Goal: Ask a question

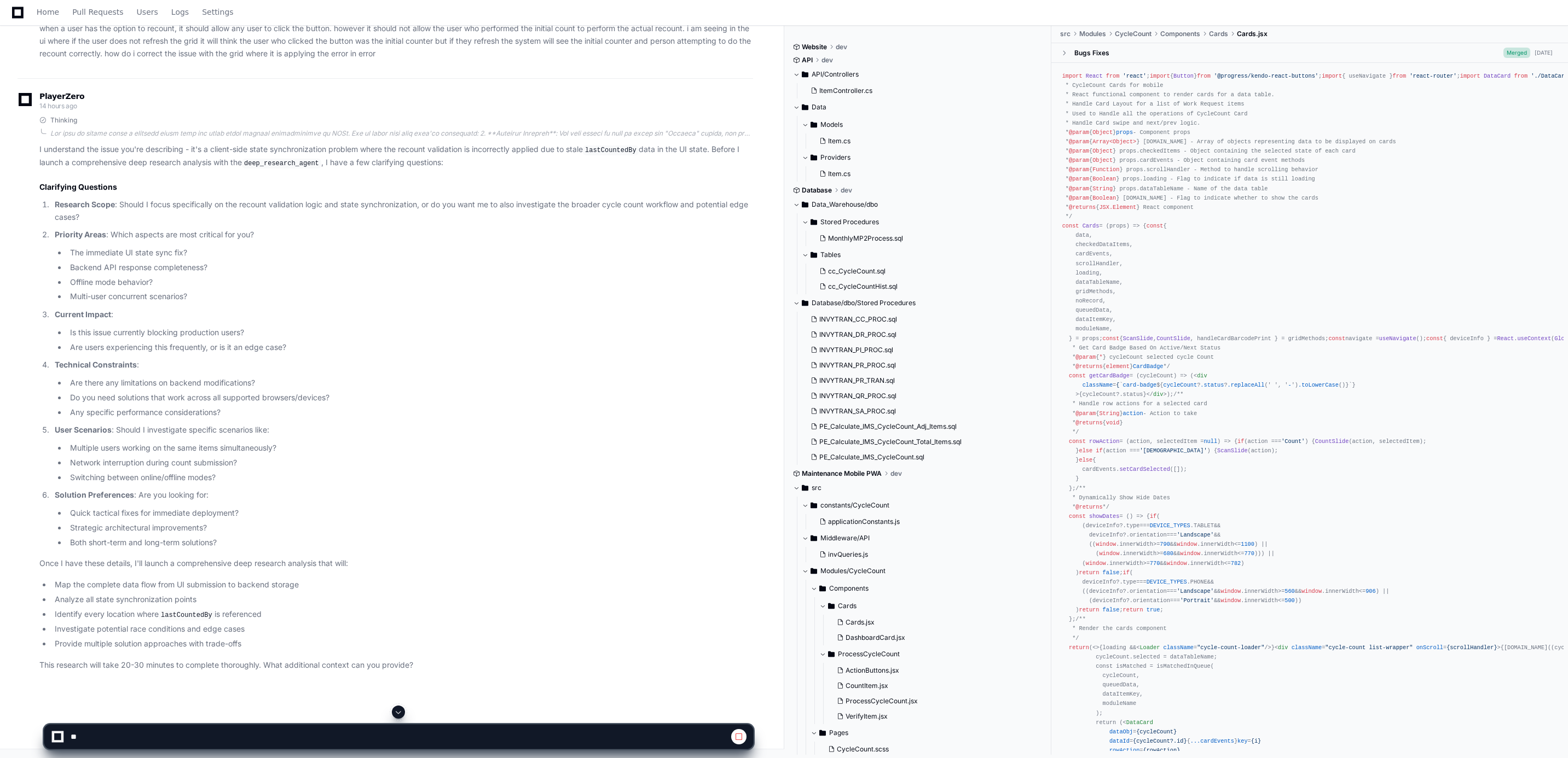
scroll to position [3614, 0]
click at [63, 437] on div at bounding box center [58, 737] width 12 height 12
click at [747, 437] on div at bounding box center [399, 736] width 710 height 25
click at [743, 437] on span at bounding box center [739, 737] width 9 height 9
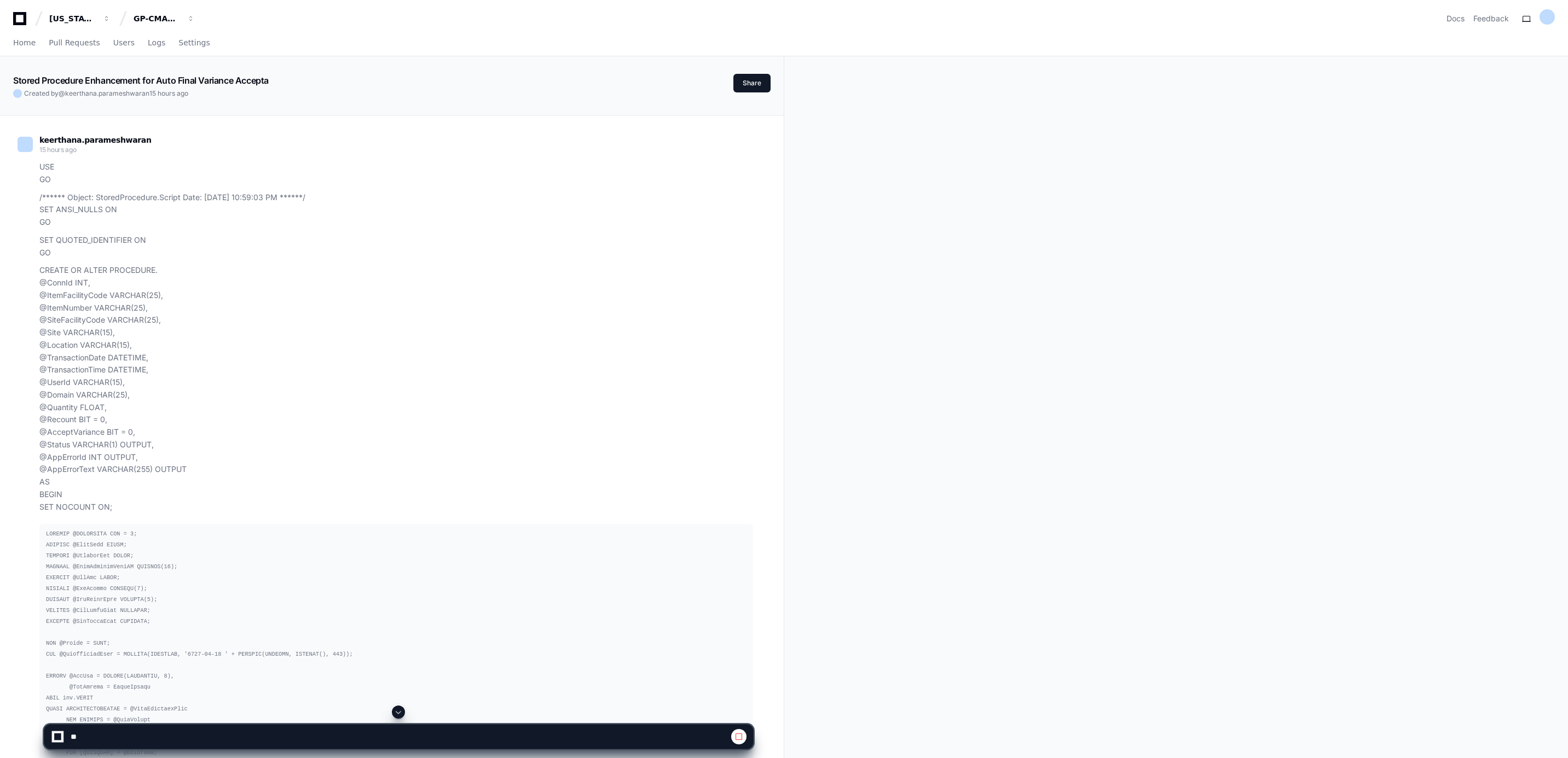
click at [397, 711] on span at bounding box center [398, 712] width 9 height 9
click at [394, 711] on span at bounding box center [398, 712] width 9 height 9
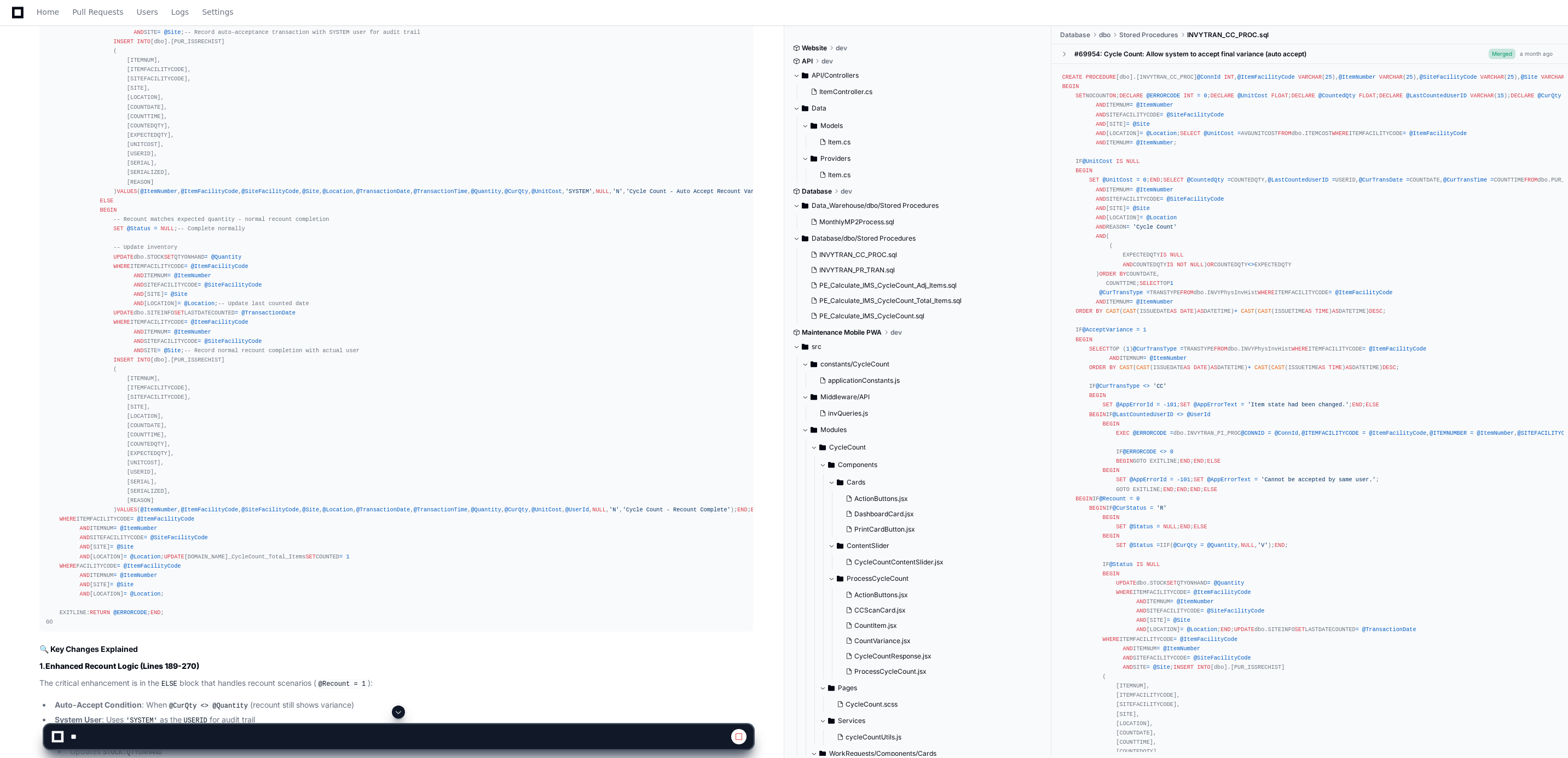
scroll to position [12219, 0]
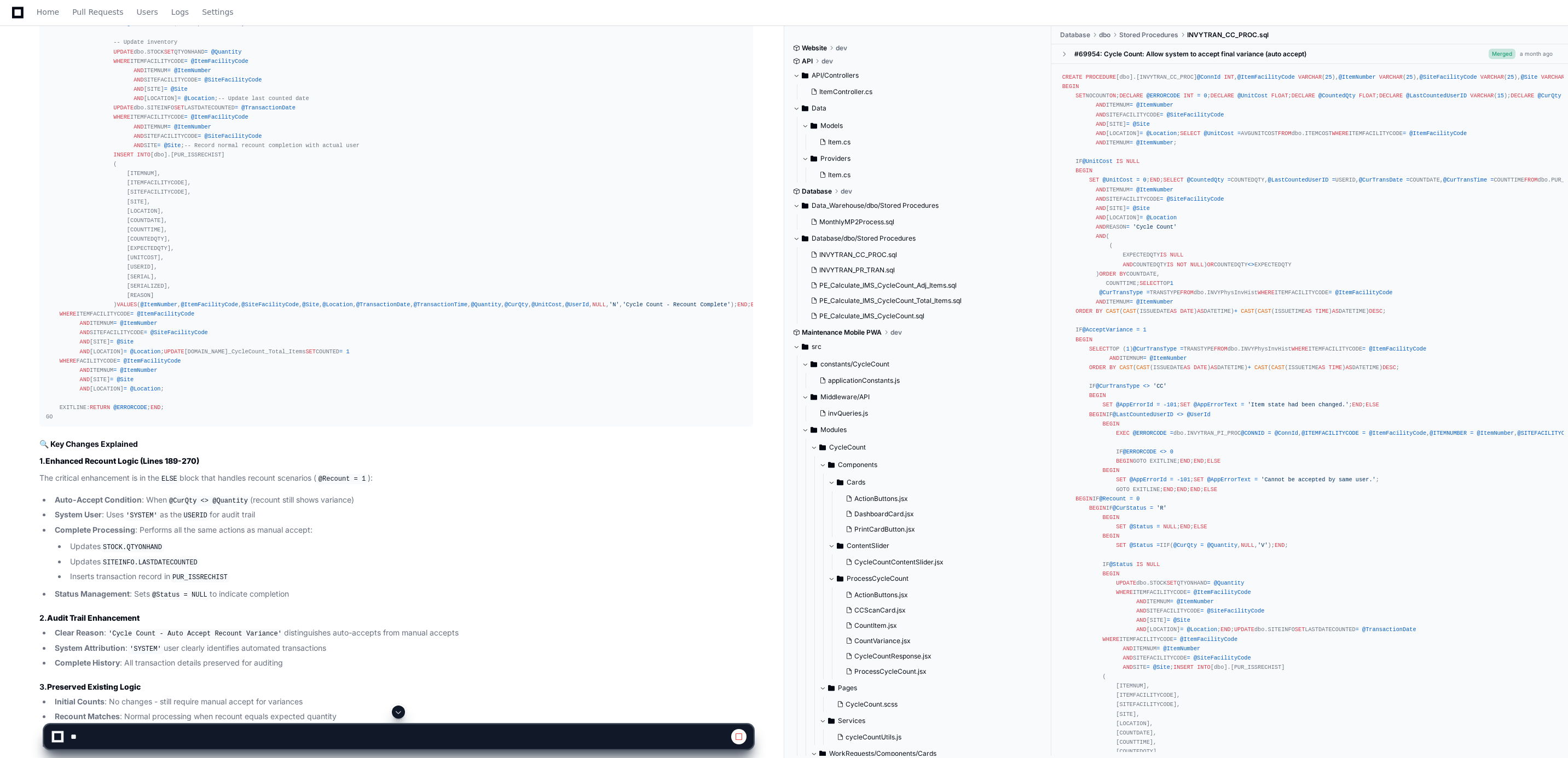
click at [403, 708] on span at bounding box center [398, 712] width 9 height 9
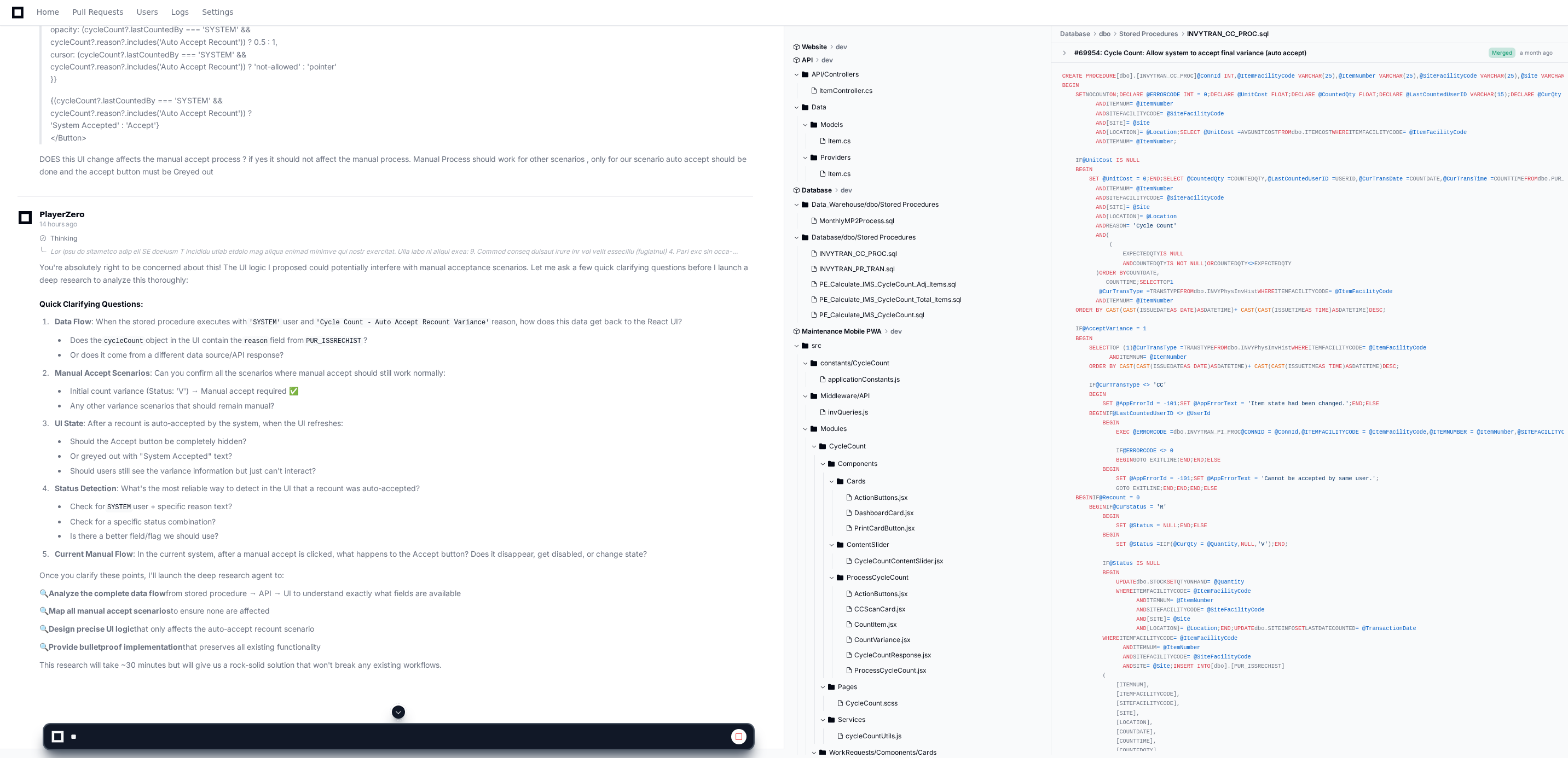
scroll to position [16726, 0]
click at [737, 737] on span at bounding box center [739, 737] width 9 height 9
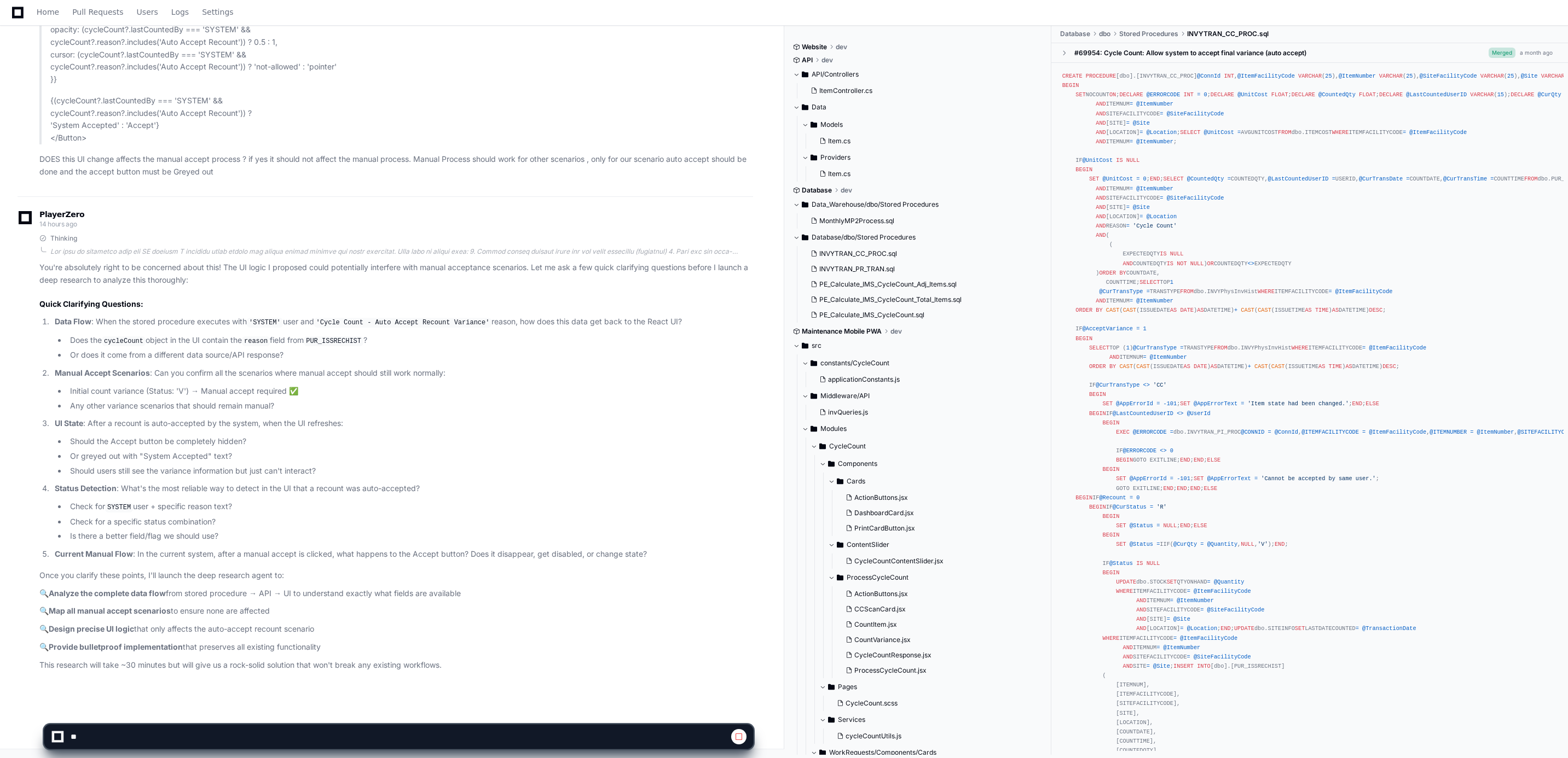
click at [737, 737] on span at bounding box center [739, 737] width 9 height 9
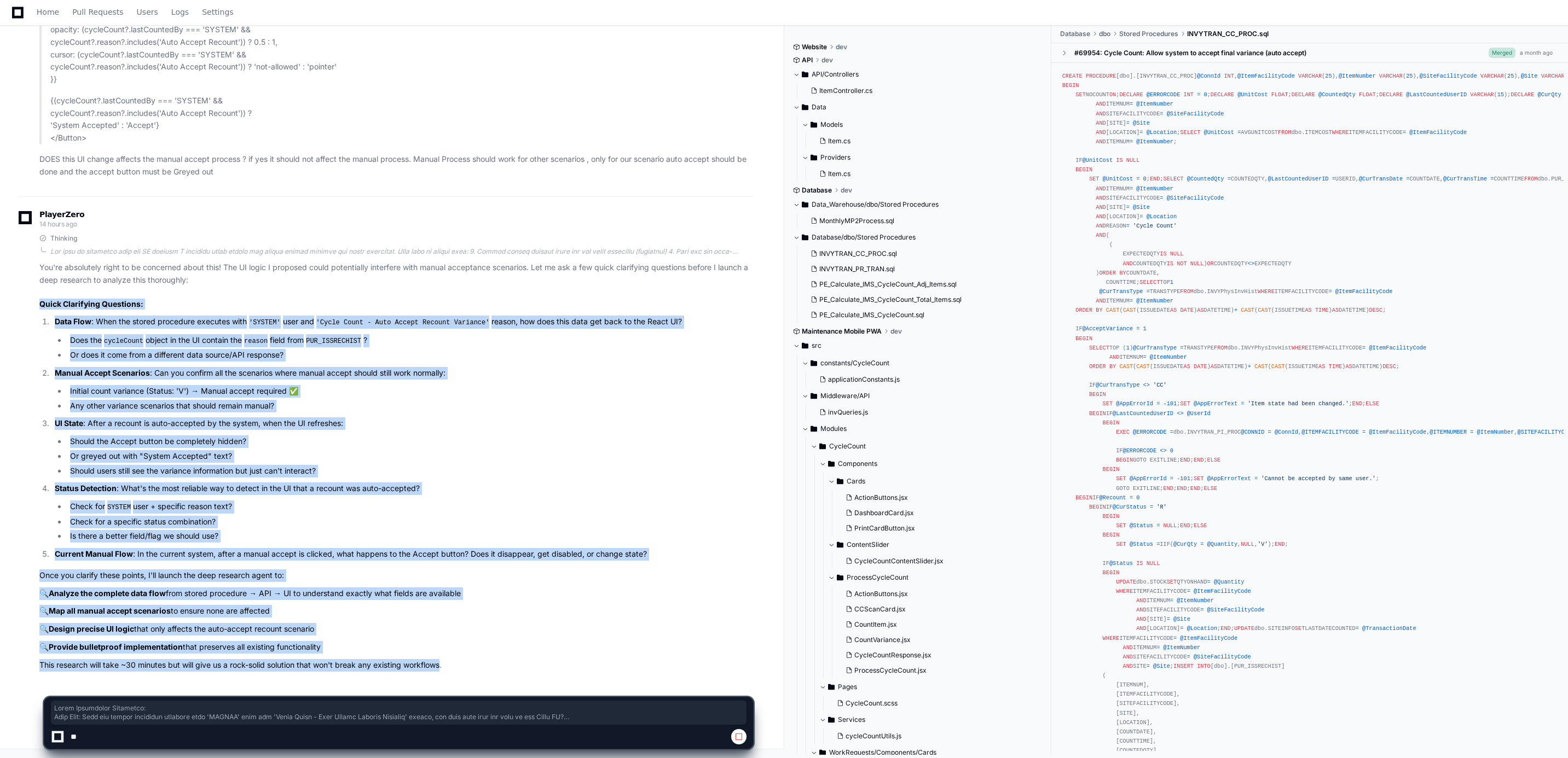
drag, startPoint x: 444, startPoint y: 667, endPoint x: 40, endPoint y: 302, distance: 544.5
click at [40, 302] on article "You're absolutely right to be concerned about this! The UI logic I proposed cou…" at bounding box center [396, 466] width 713 height 409
click at [737, 737] on span at bounding box center [739, 737] width 9 height 9
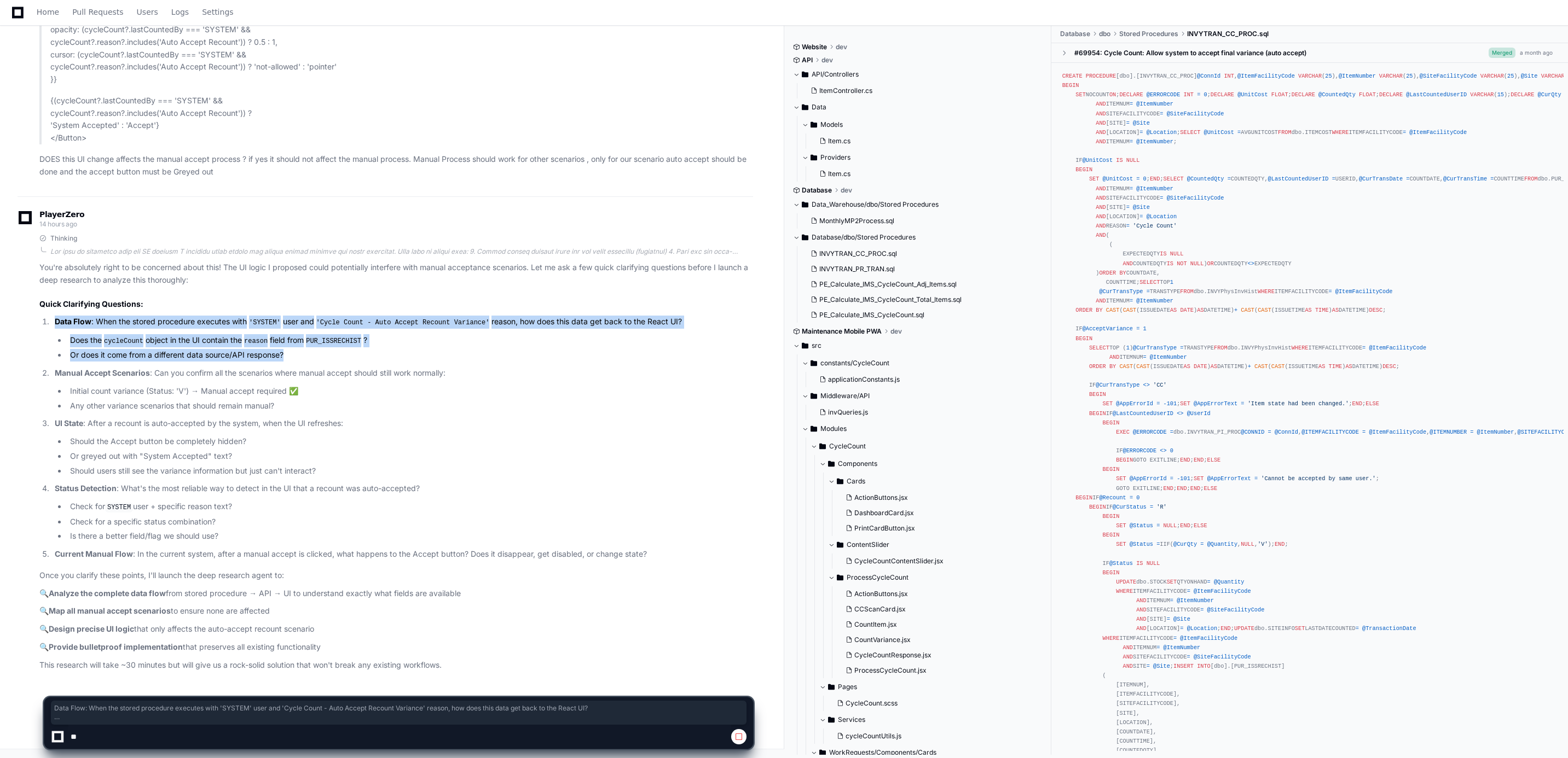
drag, startPoint x: 54, startPoint y: 317, endPoint x: 285, endPoint y: 358, distance: 234.6
click at [285, 358] on li "Data Flow : When the stored procedure executes with 'SYSTEM' user and 'Cycle Co…" at bounding box center [402, 339] width 702 height 46
drag, startPoint x: 285, startPoint y: 358, endPoint x: 304, endPoint y: 358, distance: 19.0
click at [304, 358] on li "Or does it come from a different data source/API response?" at bounding box center [410, 355] width 687 height 13
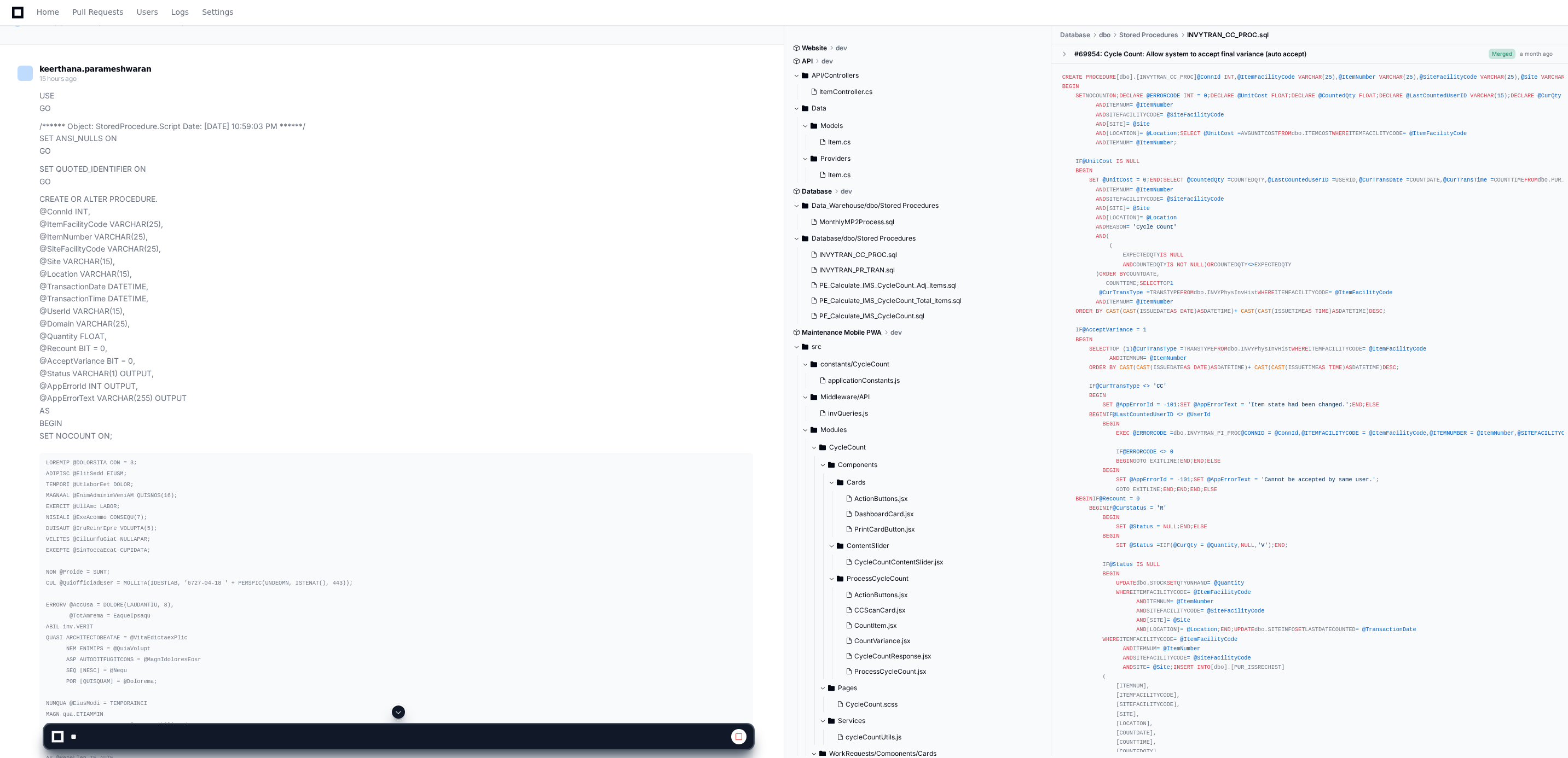
scroll to position [0, 0]
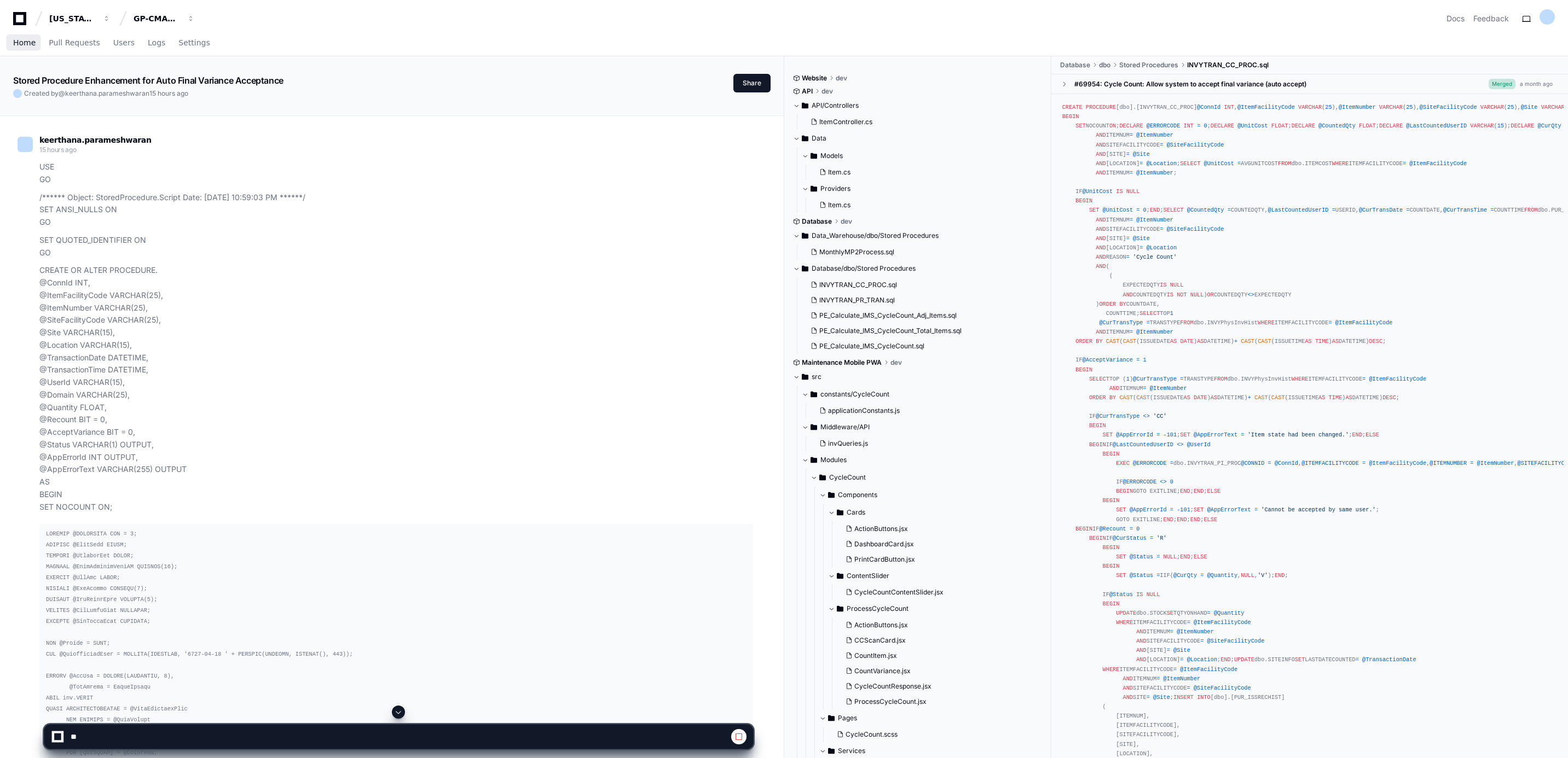
click at [24, 45] on span "Home" at bounding box center [24, 43] width 23 height 7
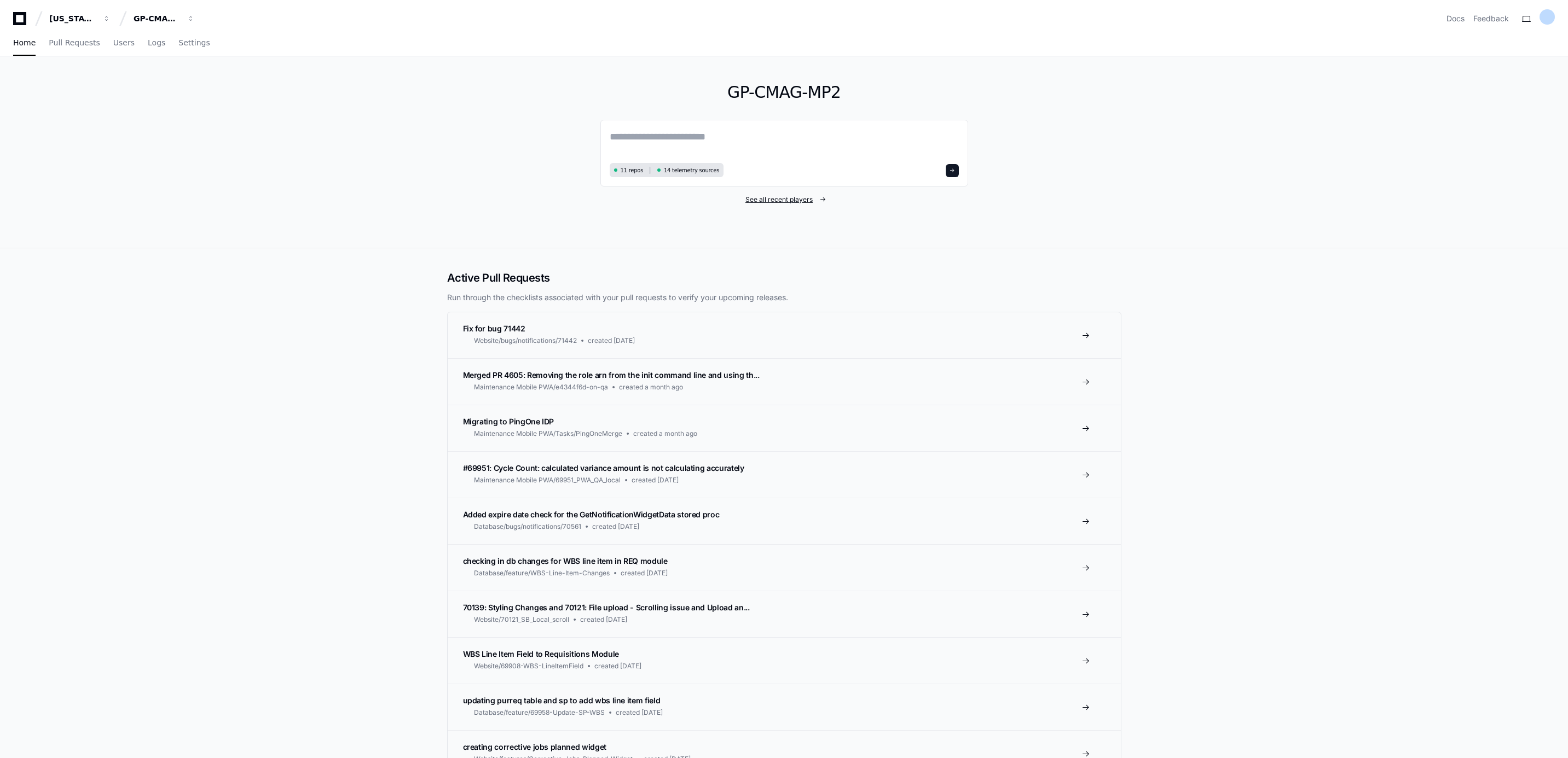
click at [785, 199] on span "See all recent players" at bounding box center [779, 200] width 68 height 9
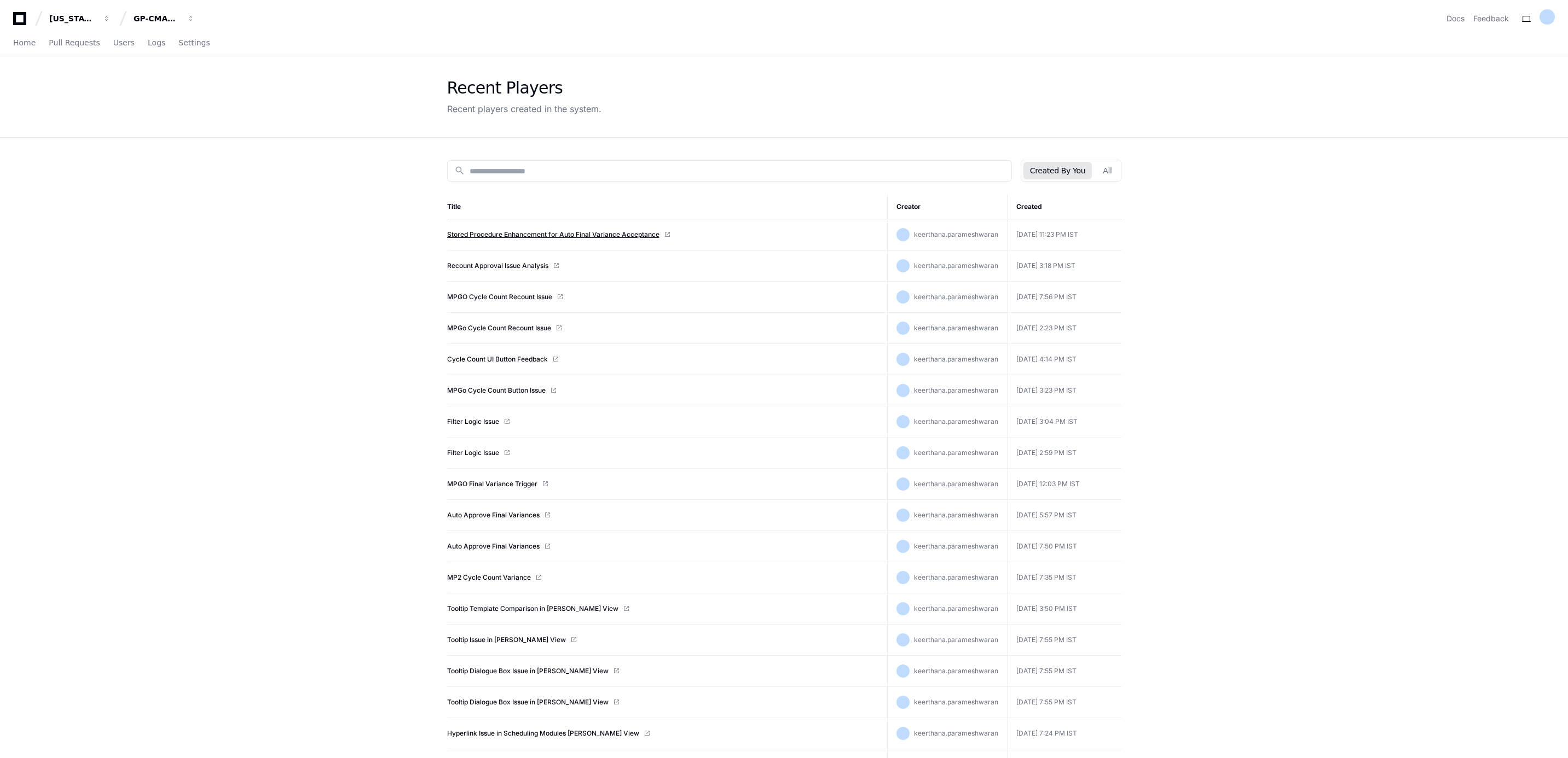
click at [632, 235] on link "Stored Procedure Enhancement for Auto Final Variance Acceptance" at bounding box center [553, 235] width 212 height 9
click at [27, 45] on span "Home" at bounding box center [24, 43] width 23 height 7
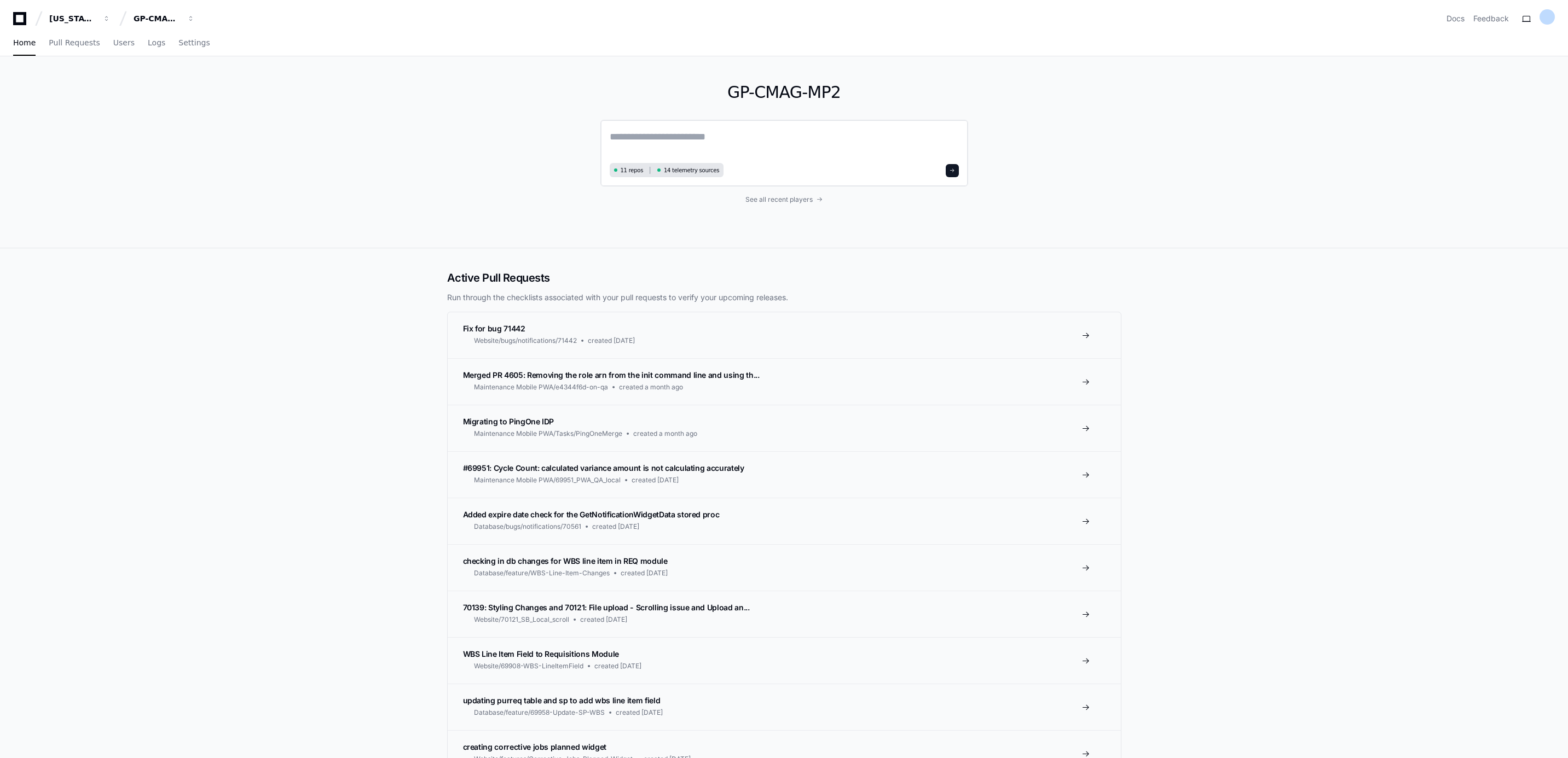
click at [684, 138] on textarea at bounding box center [785, 144] width 349 height 30
type textarea "*"
drag, startPoint x: 702, startPoint y: 139, endPoint x: 724, endPoint y: 138, distance: 22.0
click at [724, 138] on textarea "**********" at bounding box center [785, 144] width 349 height 29
click at [616, 137] on textarea "**********" at bounding box center [785, 144] width 349 height 29
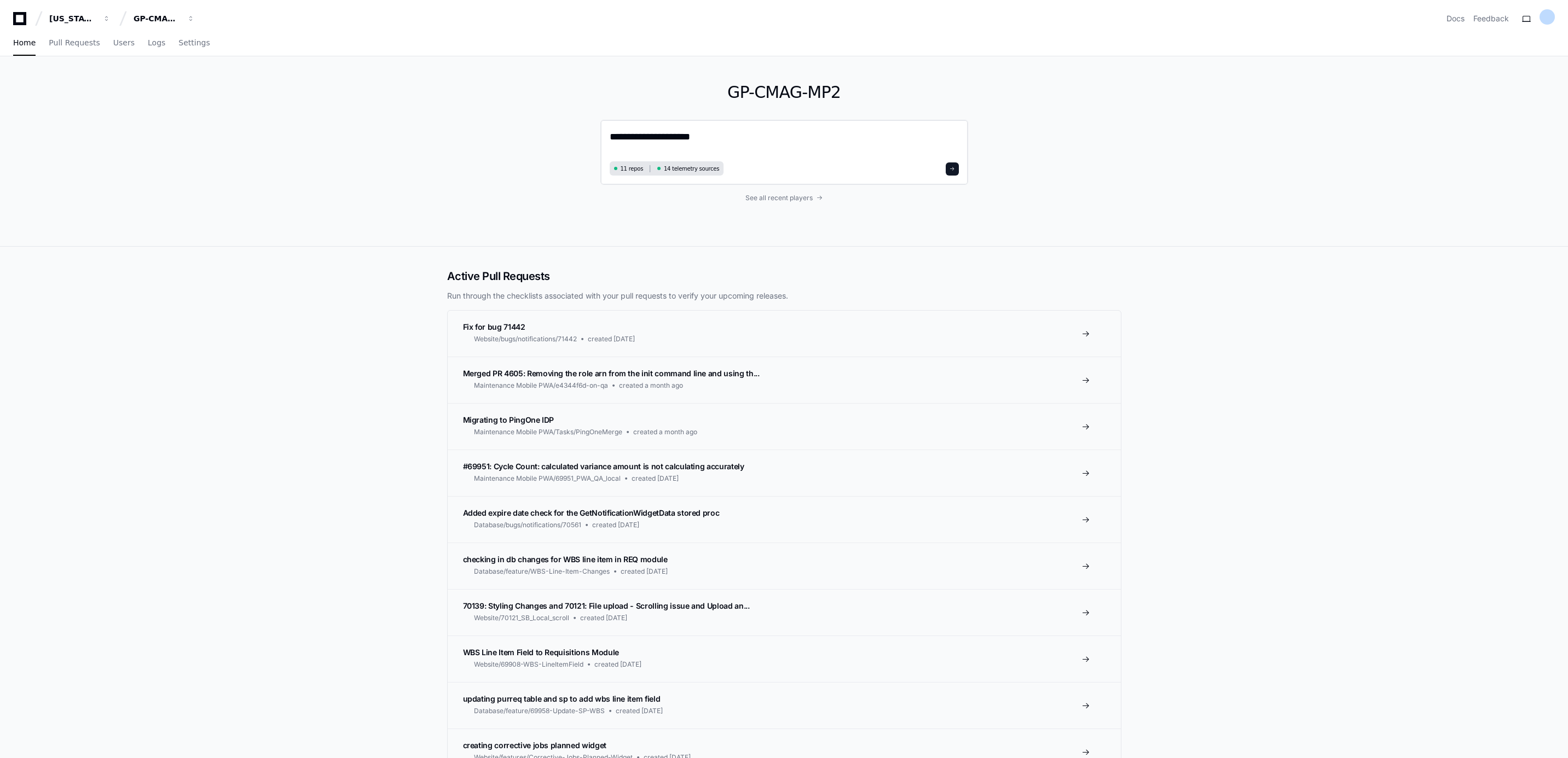
paste textarea "*****"
click at [811, 131] on textarea "**********" at bounding box center [785, 144] width 349 height 29
click at [705, 137] on textarea "**********" at bounding box center [785, 144] width 349 height 29
click at [797, 142] on textarea "**********" at bounding box center [785, 144] width 349 height 29
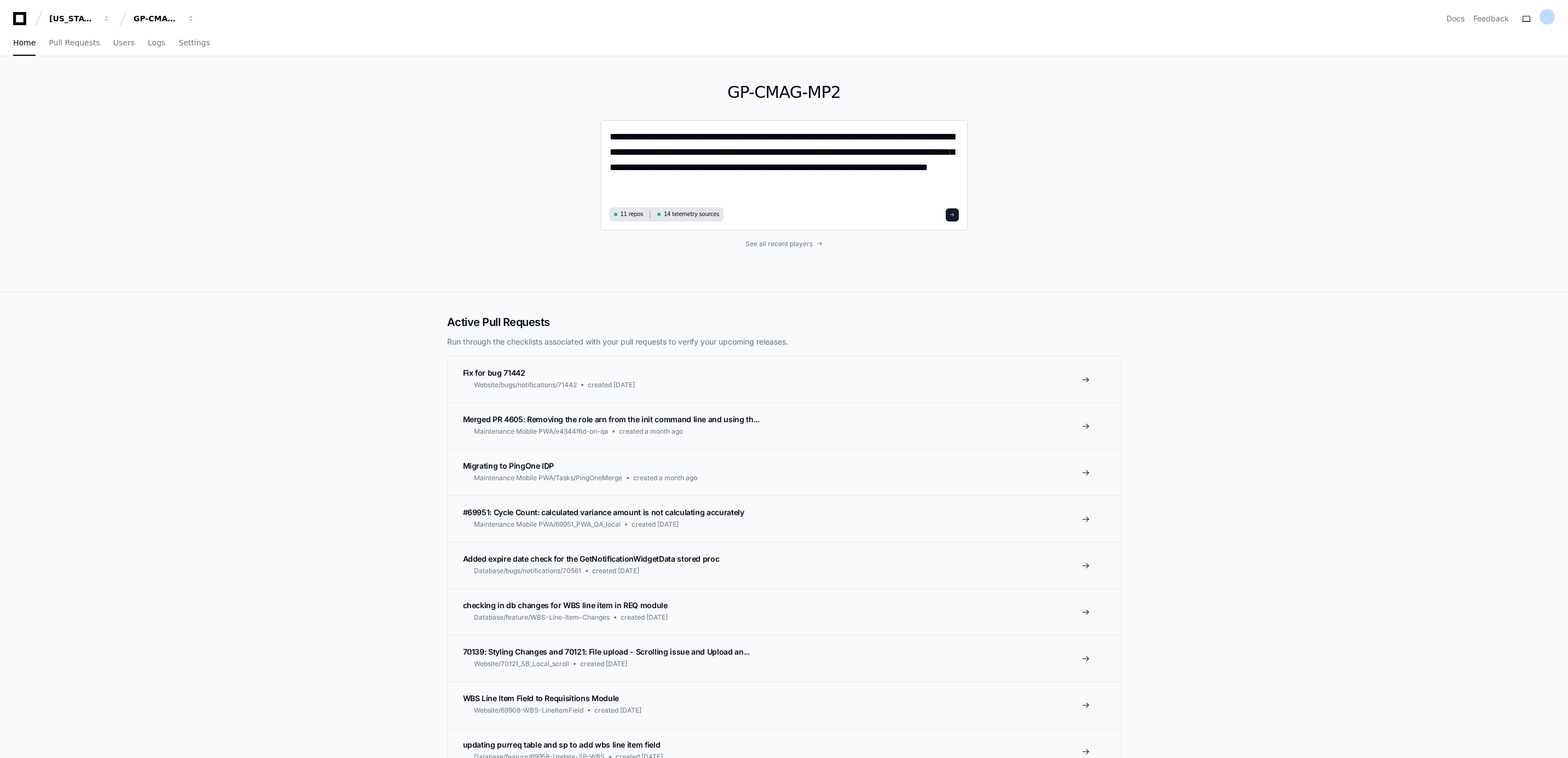
drag, startPoint x: 708, startPoint y: 182, endPoint x: 613, endPoint y: 186, distance: 95.1
click at [613, 186] on textarea "**********" at bounding box center [784, 166] width 349 height 75
drag, startPoint x: 749, startPoint y: 170, endPoint x: 763, endPoint y: 184, distance: 19.8
click at [763, 184] on textarea "**********" at bounding box center [784, 166] width 349 height 75
paste textarea "**********"
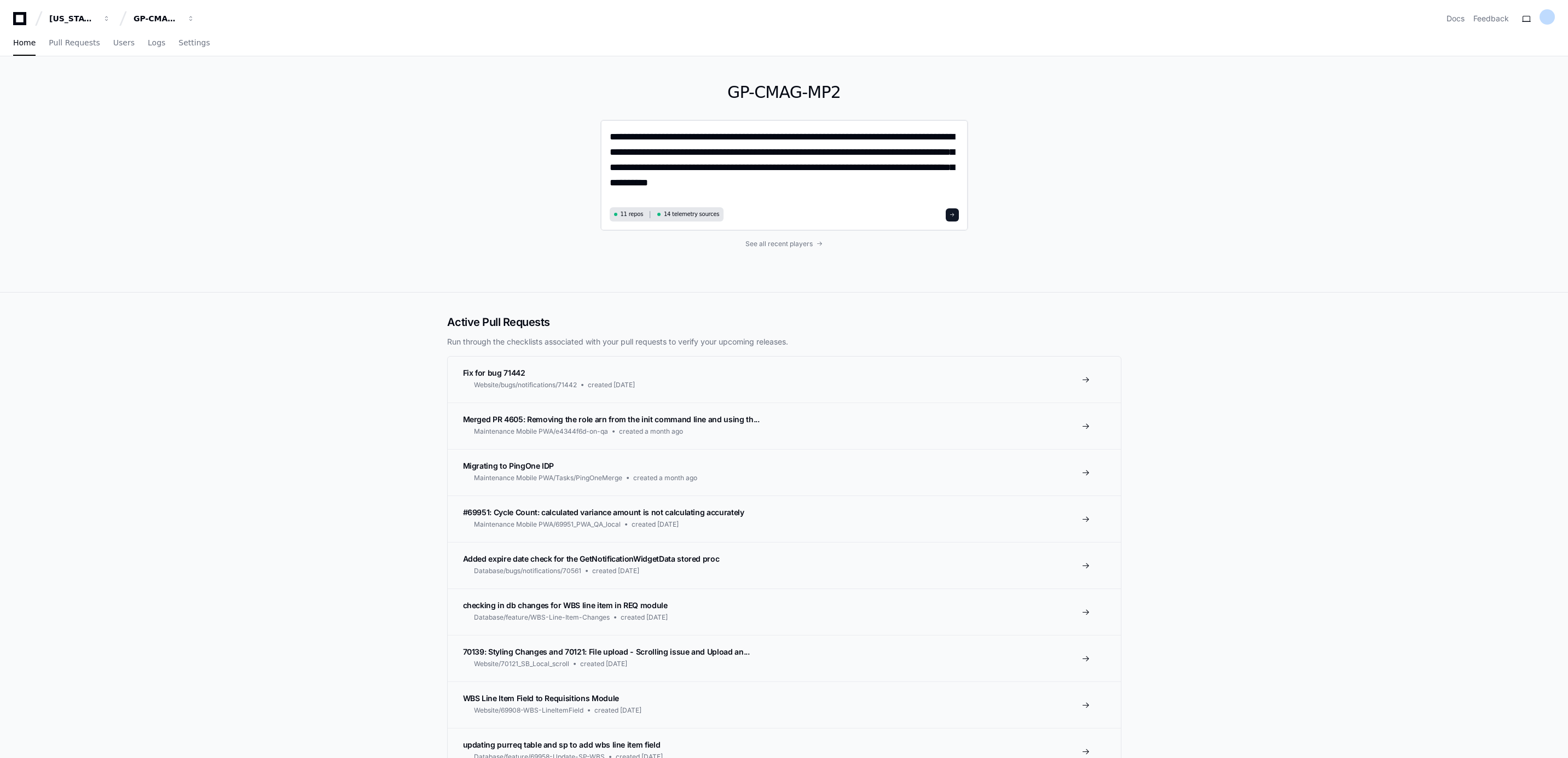
click at [795, 184] on textarea "**********" at bounding box center [784, 166] width 349 height 75
type textarea "**********"
click at [956, 210] on button at bounding box center [953, 215] width 13 height 13
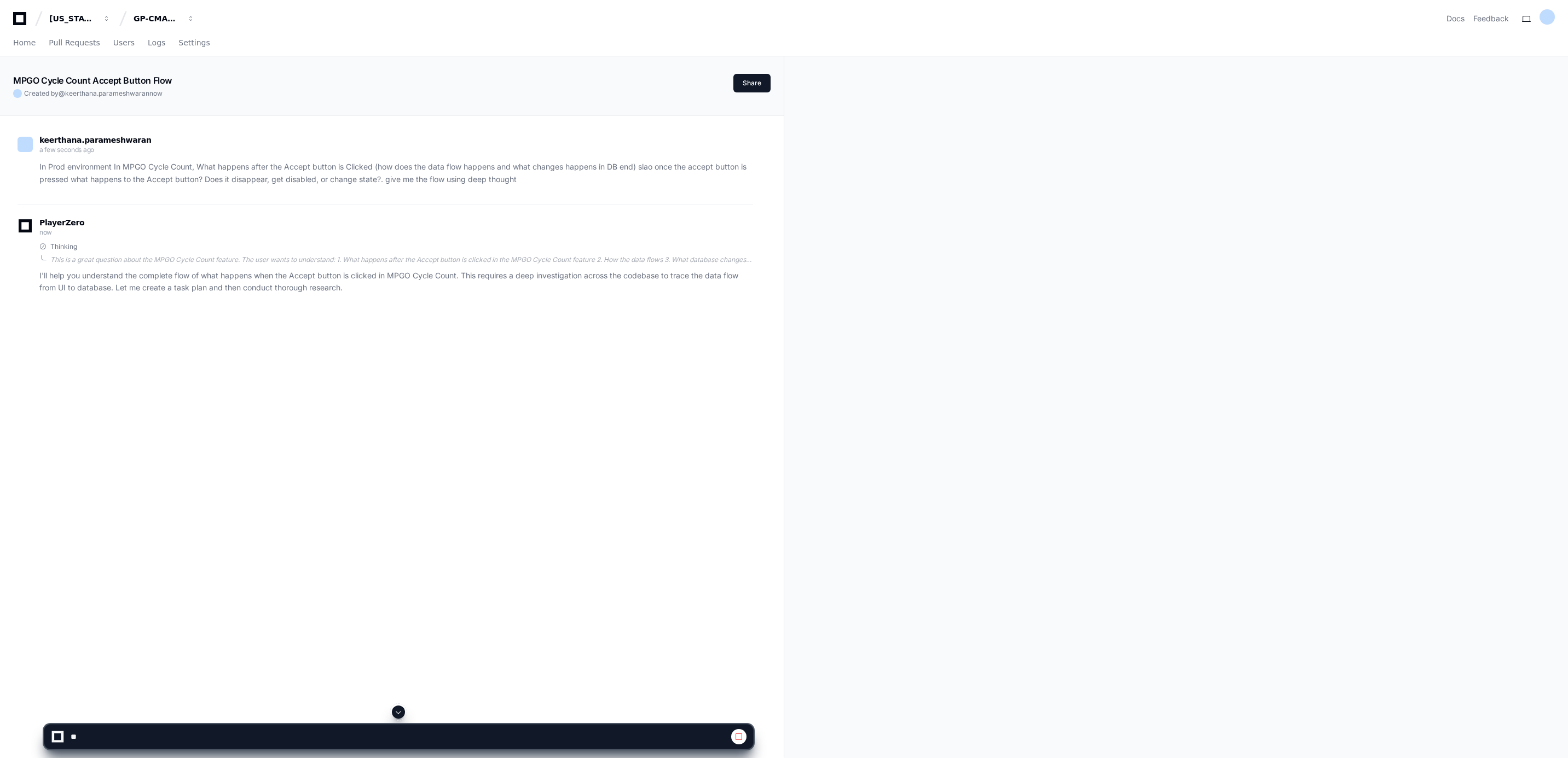
click at [399, 711] on span at bounding box center [398, 712] width 9 height 9
click at [396, 709] on span at bounding box center [398, 712] width 9 height 9
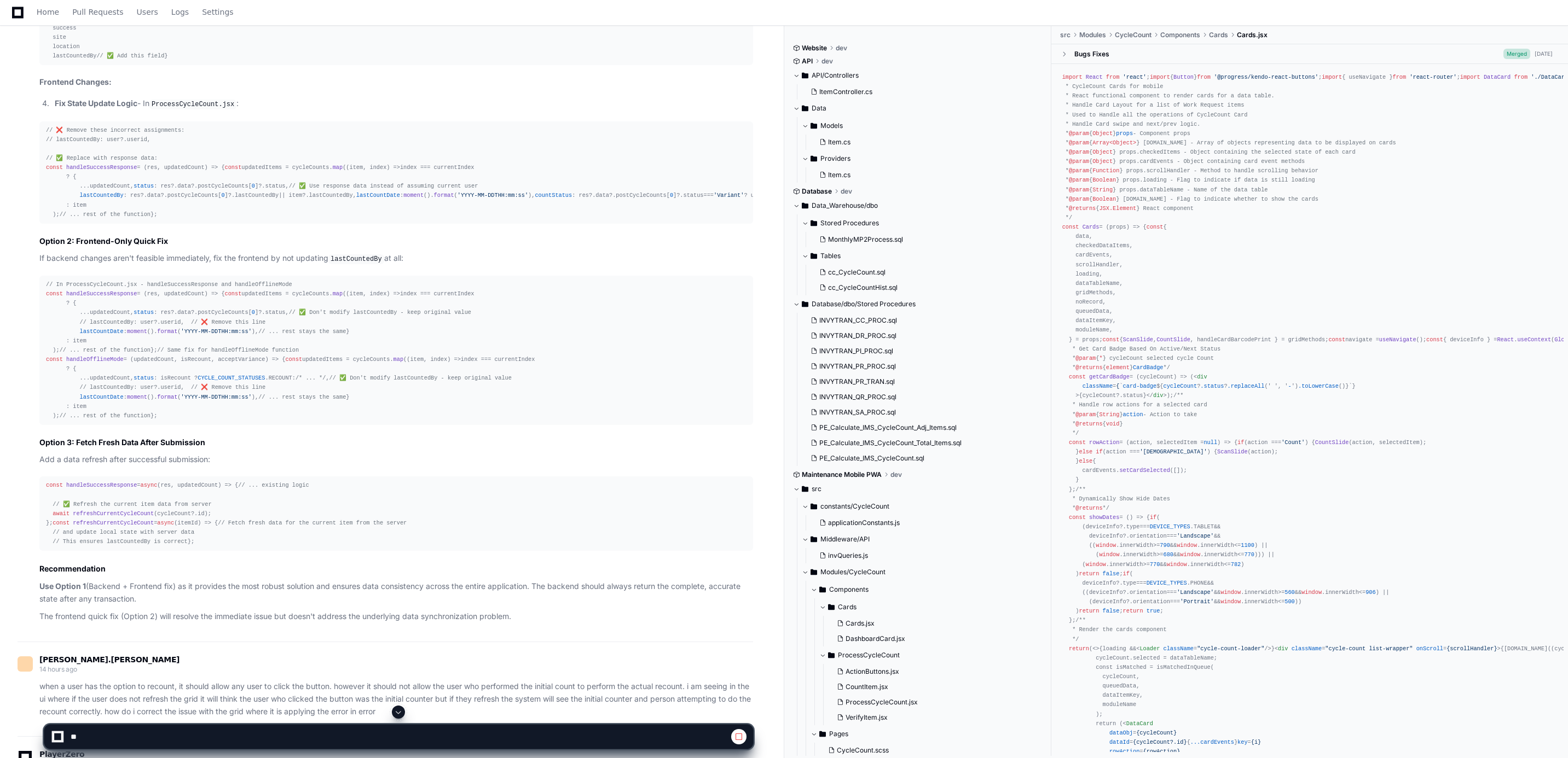
scroll to position [1884, 0]
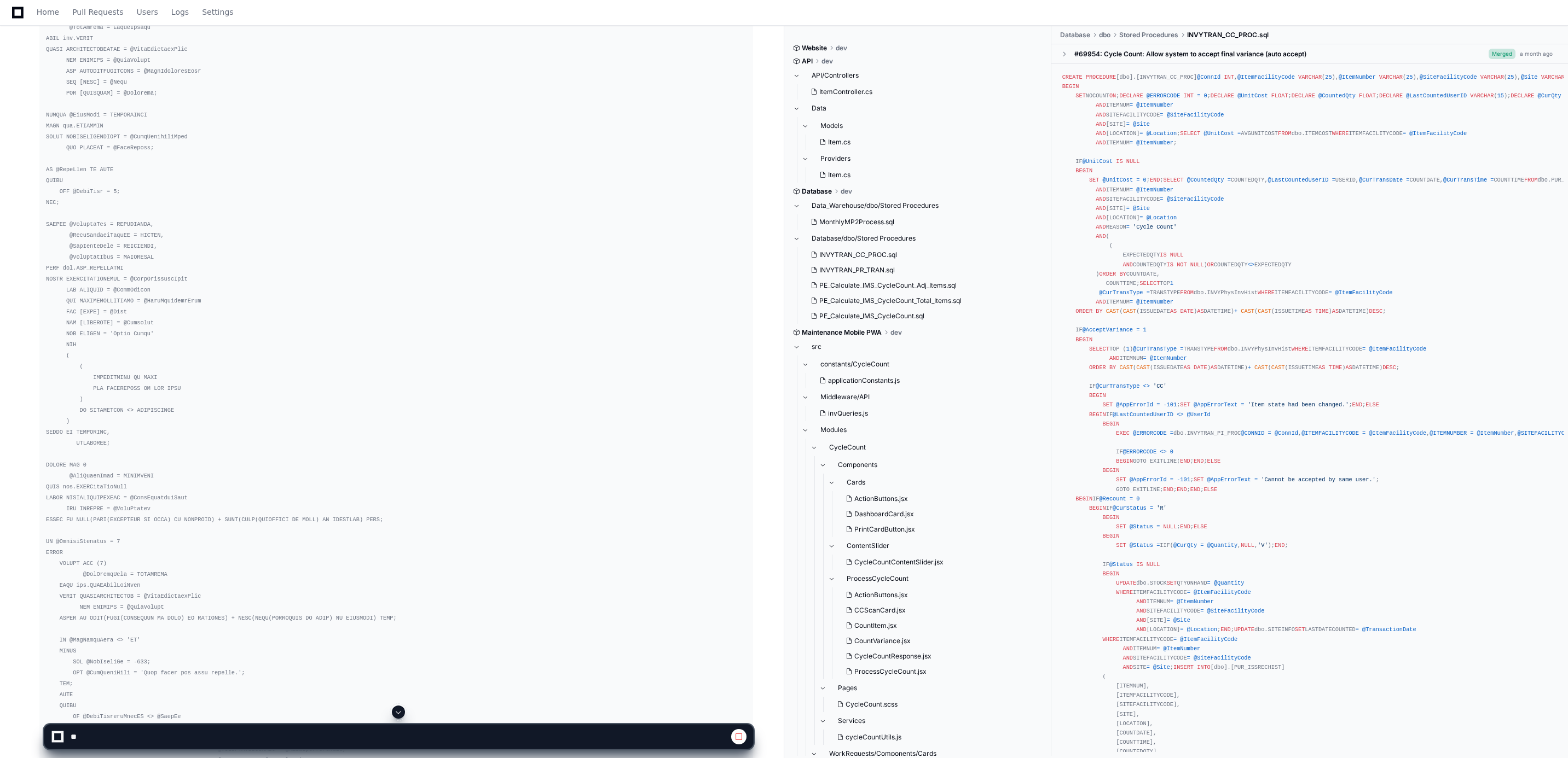
scroll to position [988, 0]
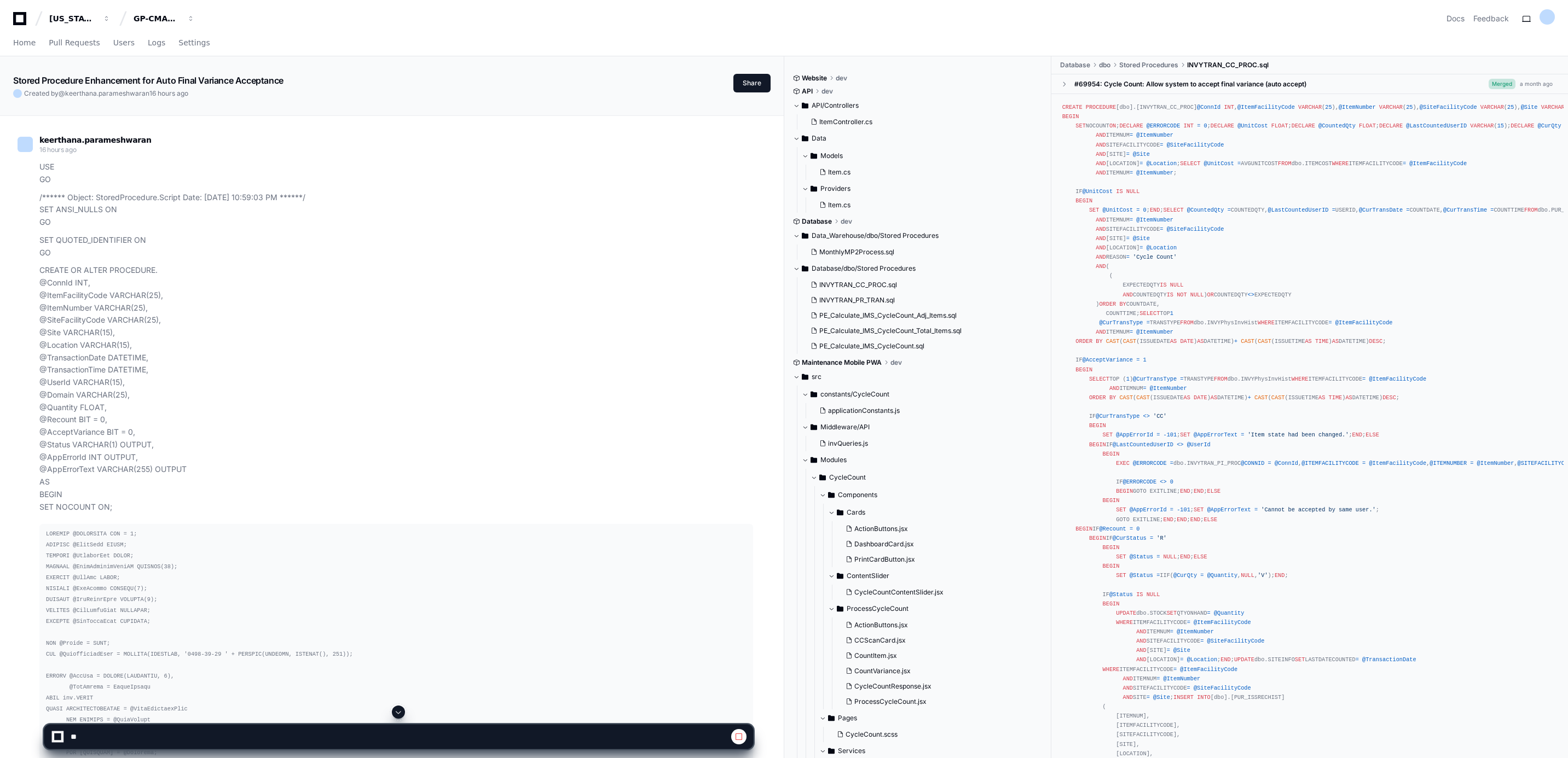
click at [396, 708] on span at bounding box center [398, 712] width 9 height 9
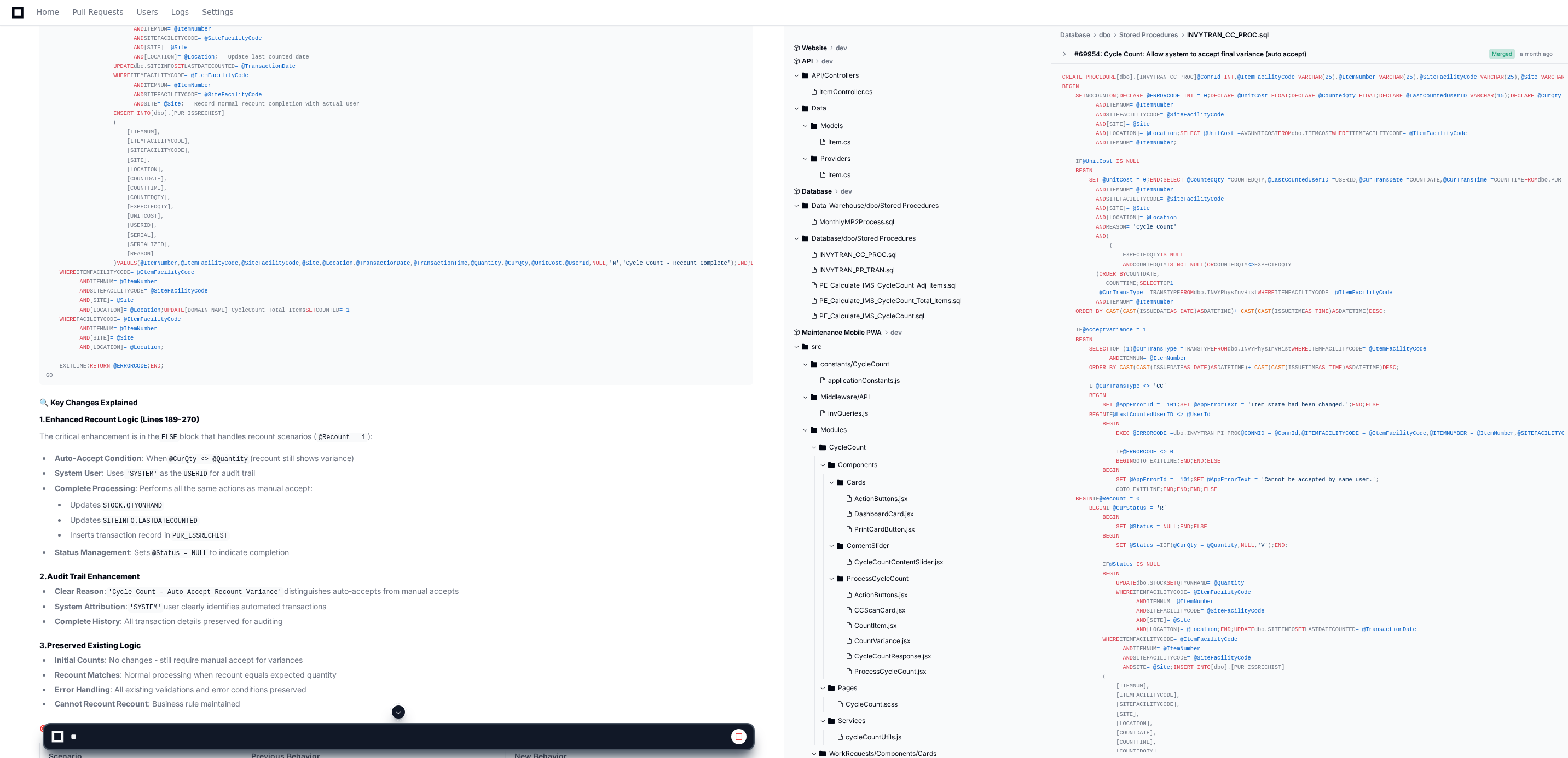
click at [396, 708] on span at bounding box center [398, 712] width 9 height 9
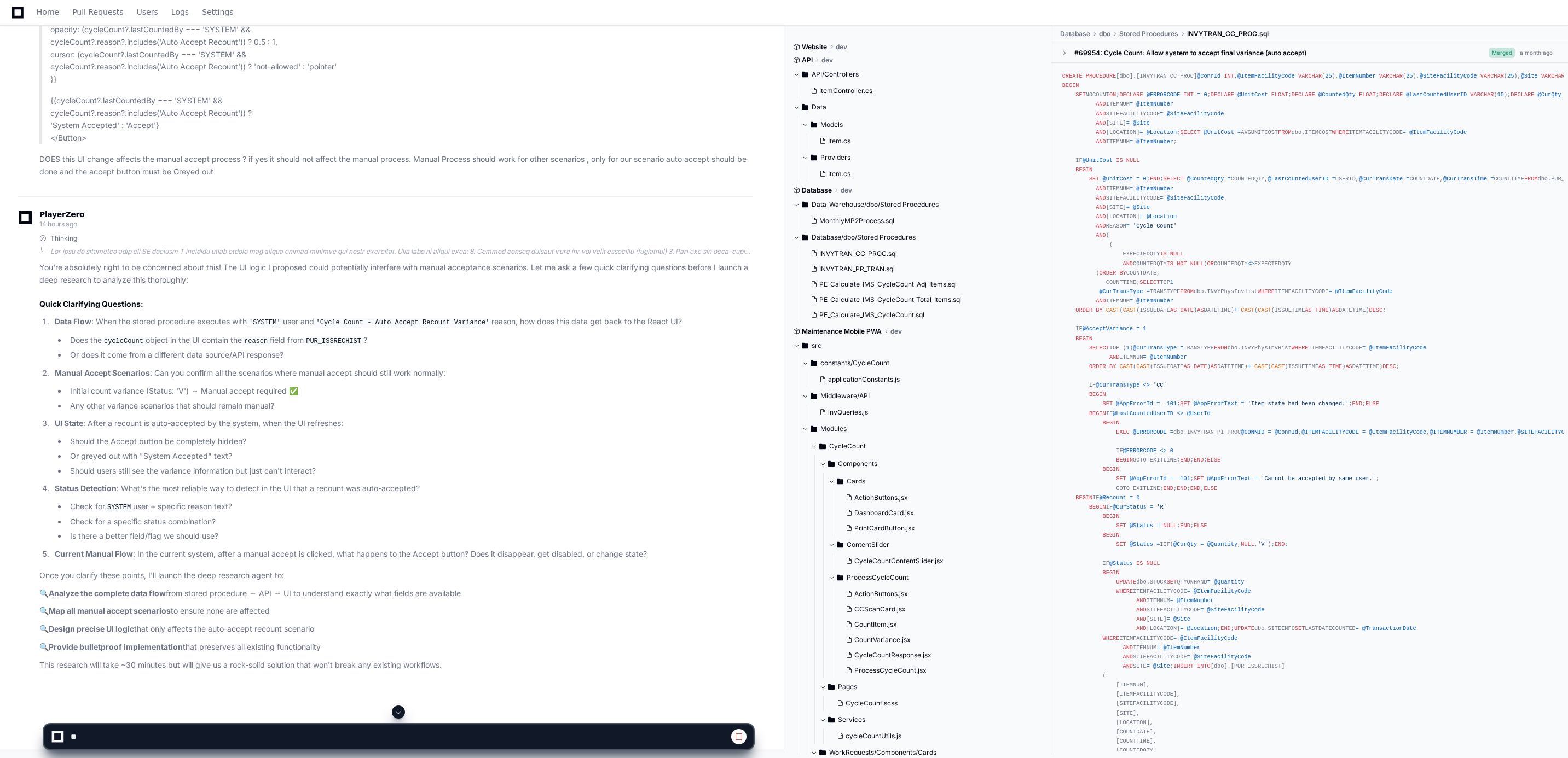
scroll to position [16726, 0]
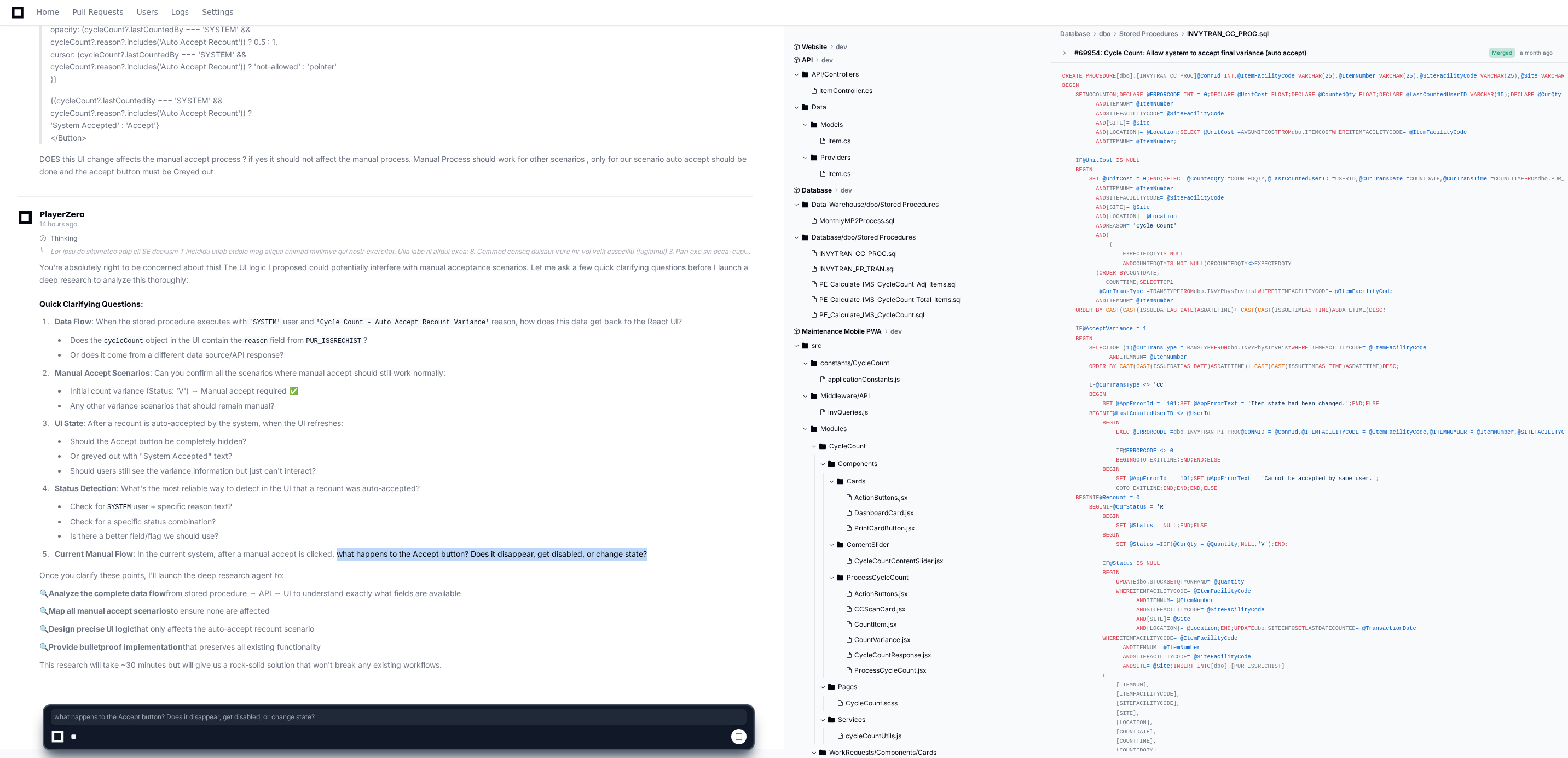
drag, startPoint x: 337, startPoint y: 553, endPoint x: 648, endPoint y: 551, distance: 311.0
click at [648, 551] on p "Current Manual Flow : In the current system, after a manual accept is clicked, …" at bounding box center [404, 554] width 698 height 13
copy p "what happens to the Accept button? Does it disappear, get disabled, or change s…"
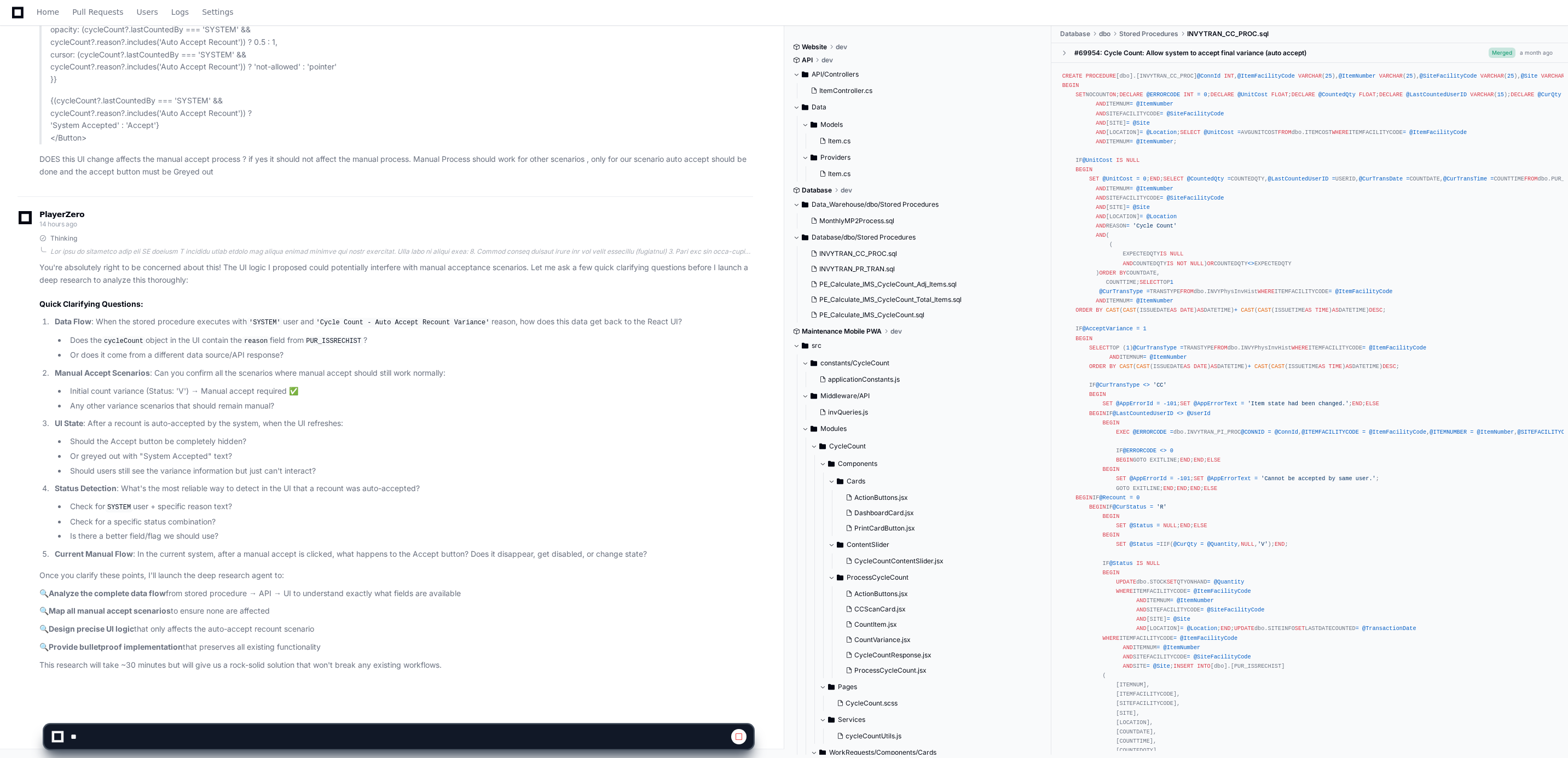
click at [133, 583] on article "You're absolutely right to be concerned about this! The UI logic I proposed cou…" at bounding box center [396, 466] width 713 height 409
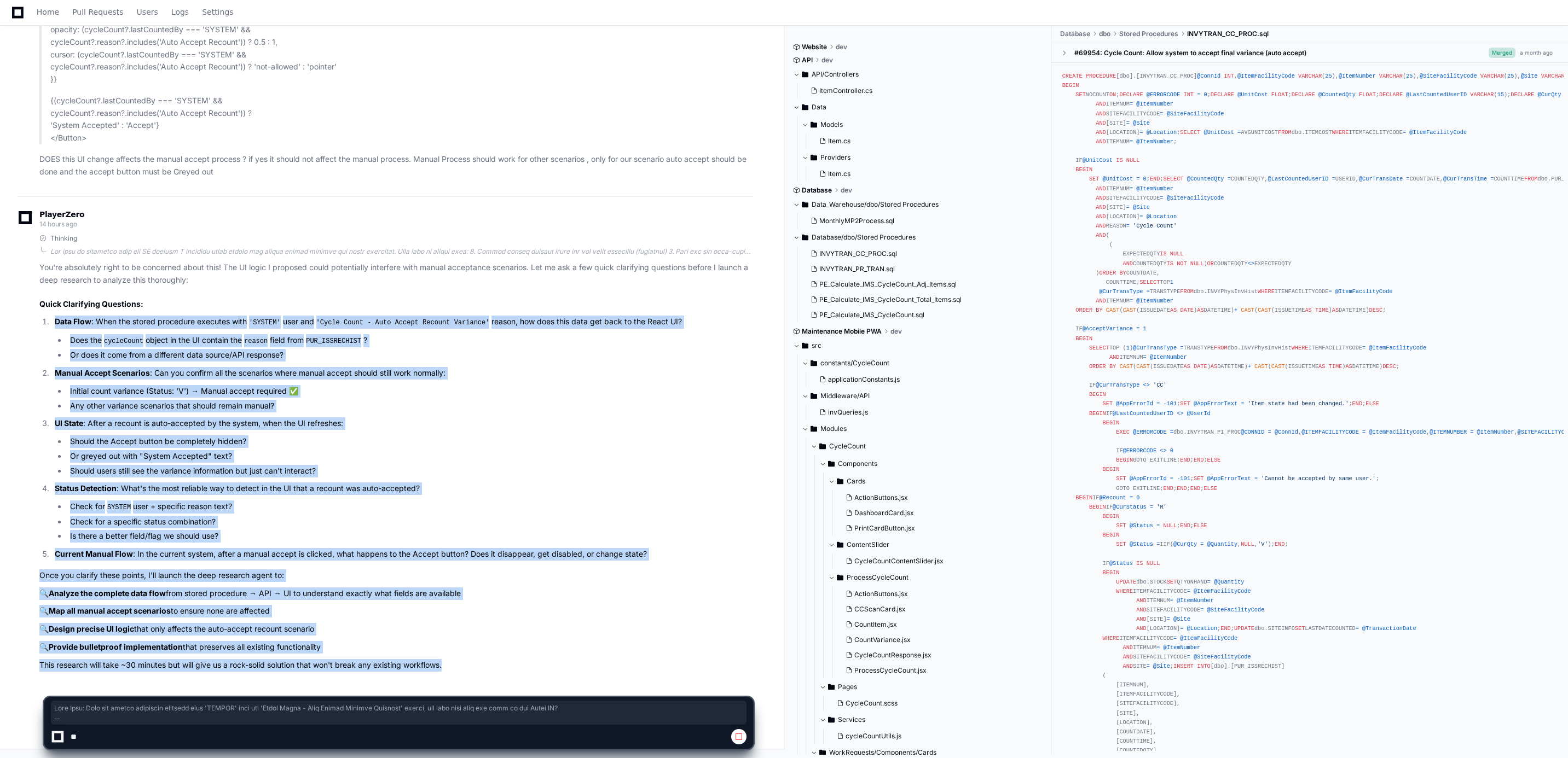
drag, startPoint x: 450, startPoint y: 664, endPoint x: 45, endPoint y: 312, distance: 536.6
click at [45, 312] on article "You're absolutely right to be concerned about this! The UI logic I proposed cou…" at bounding box center [396, 466] width 713 height 409
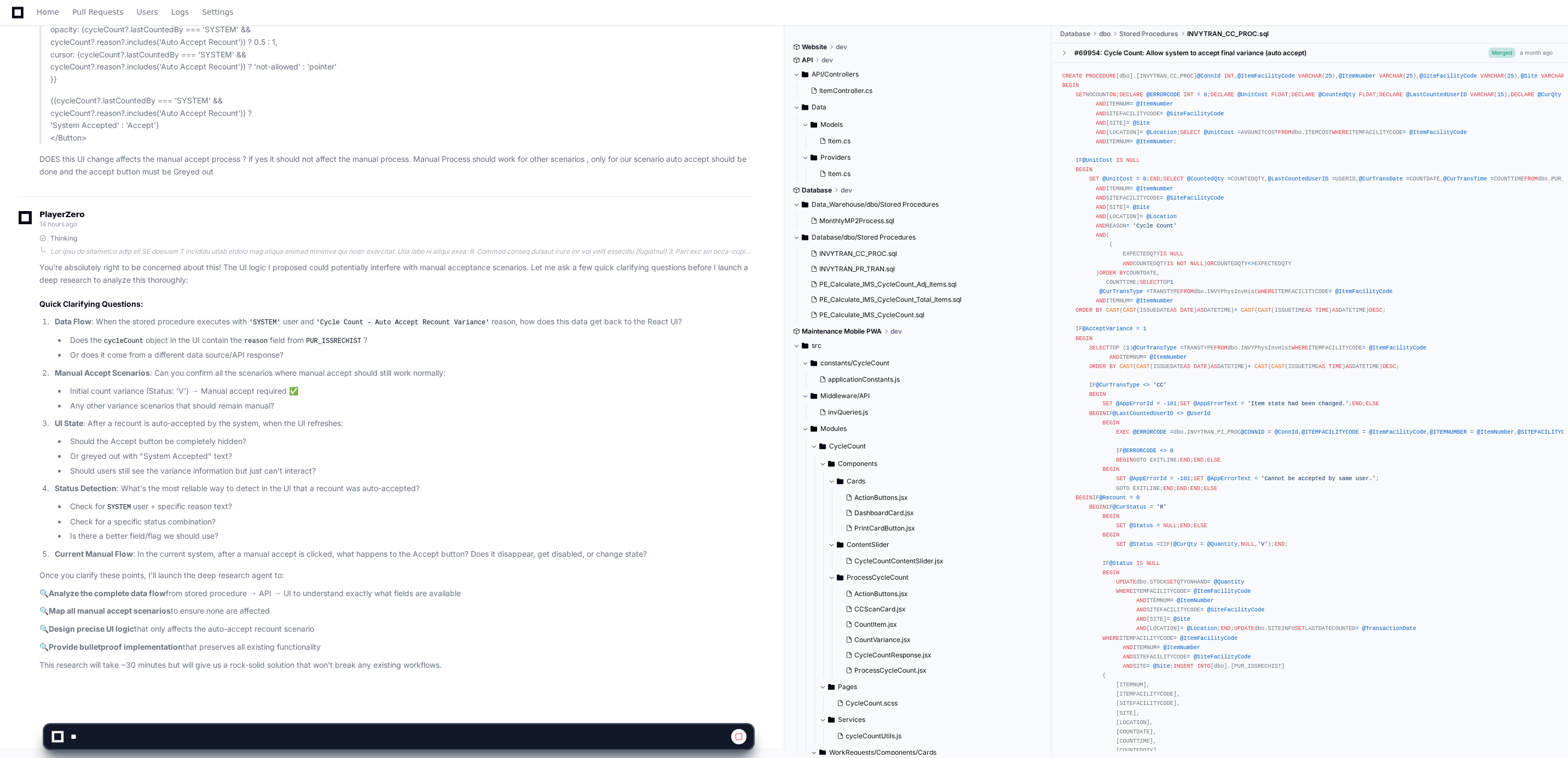
click at [59, 735] on div at bounding box center [58, 737] width 7 height 7
click at [737, 739] on span at bounding box center [739, 737] width 9 height 9
click at [738, 732] on span at bounding box center [739, 737] width 9 height 9
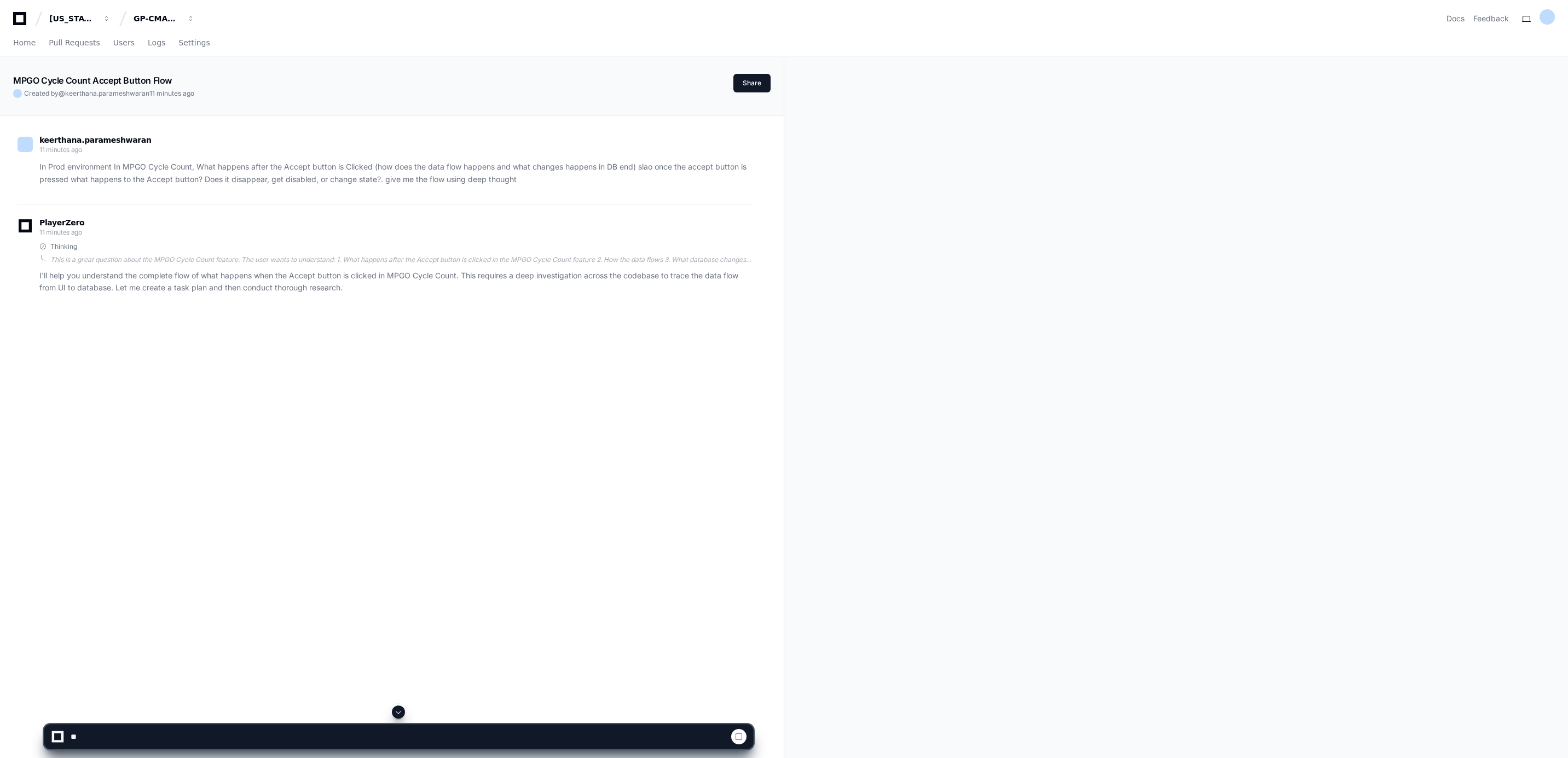
click at [648, 523] on div "[PERSON_NAME].[PERSON_NAME] 11 minutes ago In Prod environment In MPGO Cycle Co…" at bounding box center [392, 495] width 757 height 758
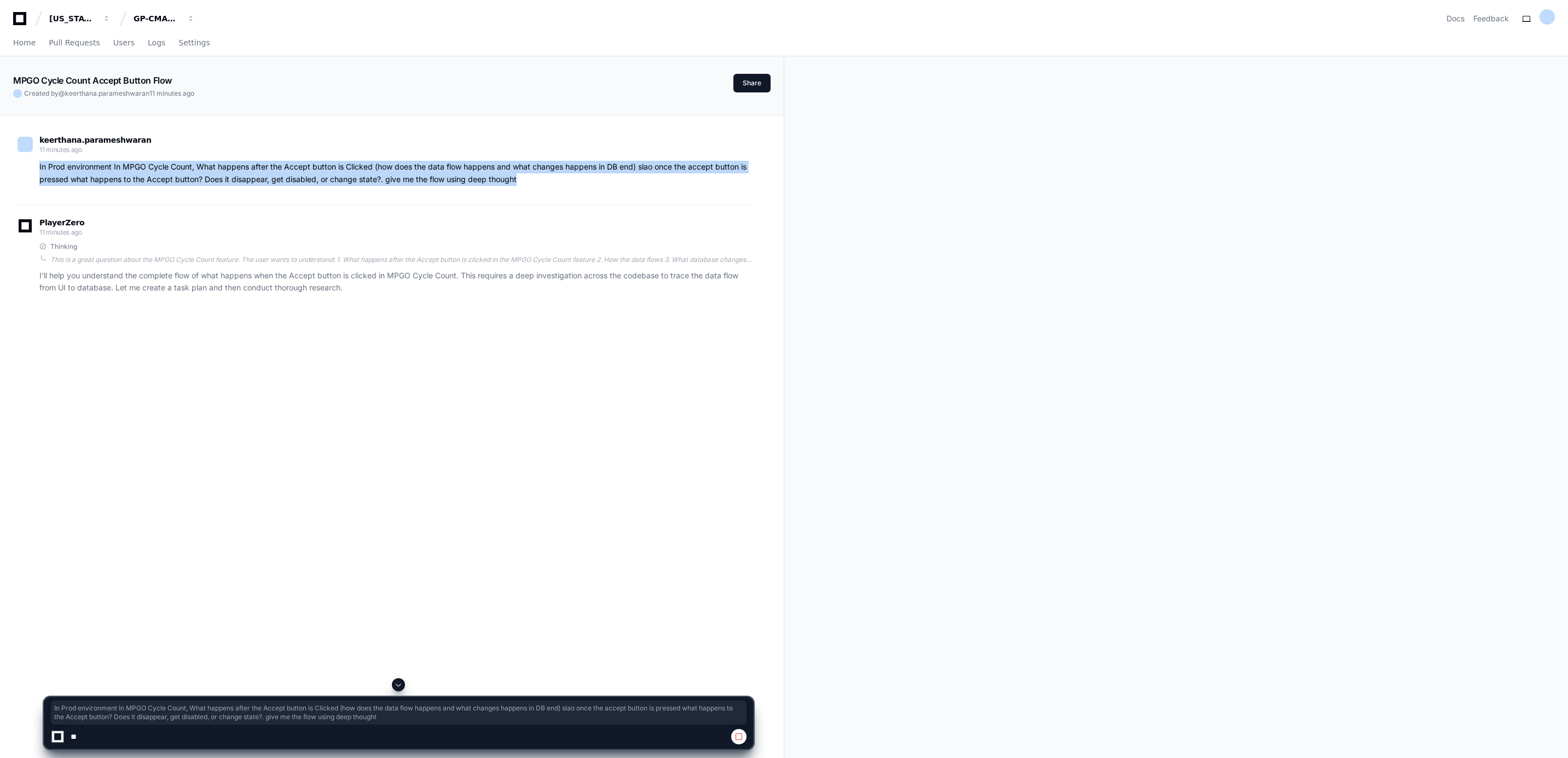
drag, startPoint x: 516, startPoint y: 178, endPoint x: 37, endPoint y: 163, distance: 479.2
click at [37, 163] on div "In Prod environment In MPGO Cycle Count, What happens after the Accept button i…" at bounding box center [385, 173] width 735 height 25
copy p "In Prod environment In MPGO Cycle Count, What happens after the Accept button i…"
click at [96, 18] on div "GP-CMAG-MP2" at bounding box center [72, 19] width 47 height 11
click at [172, 75] on span "GP-CMAG-MP2" at bounding box center [183, 80] width 64 height 13
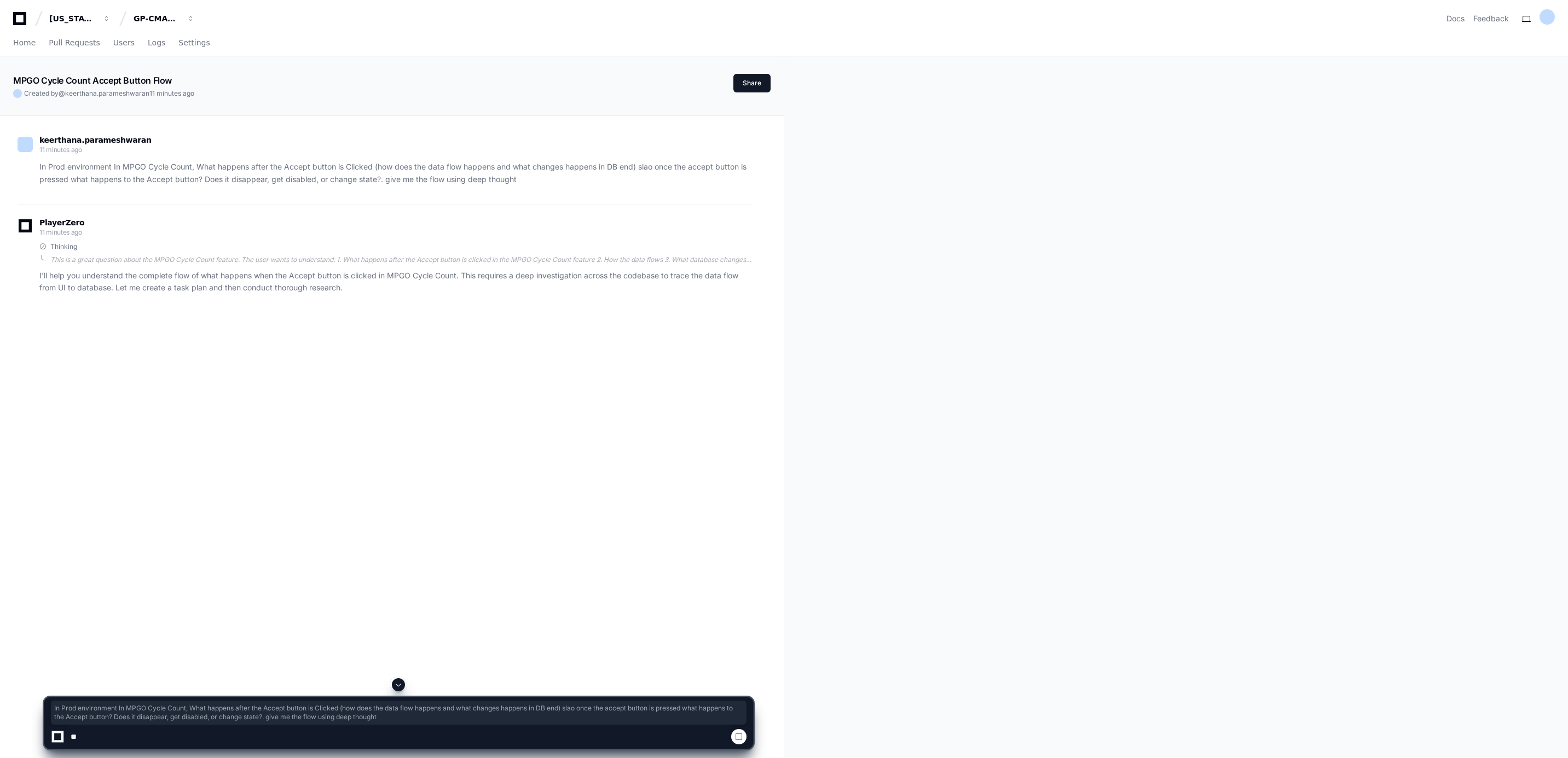
click at [38, 52] on div "Home Pull Requests Users Logs Settings" at bounding box center [112, 43] width 197 height 25
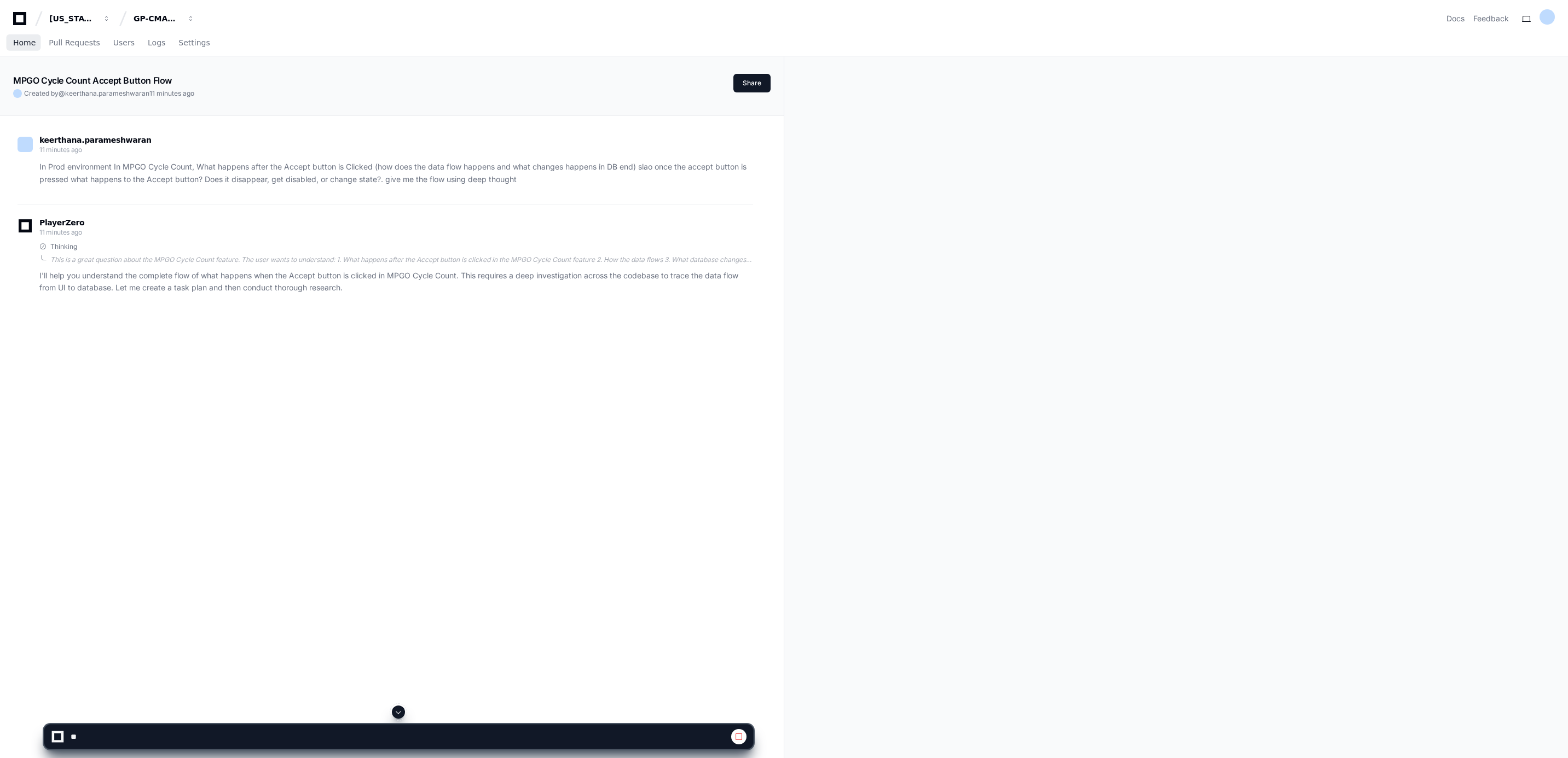
click at [20, 45] on span "Home" at bounding box center [24, 43] width 23 height 7
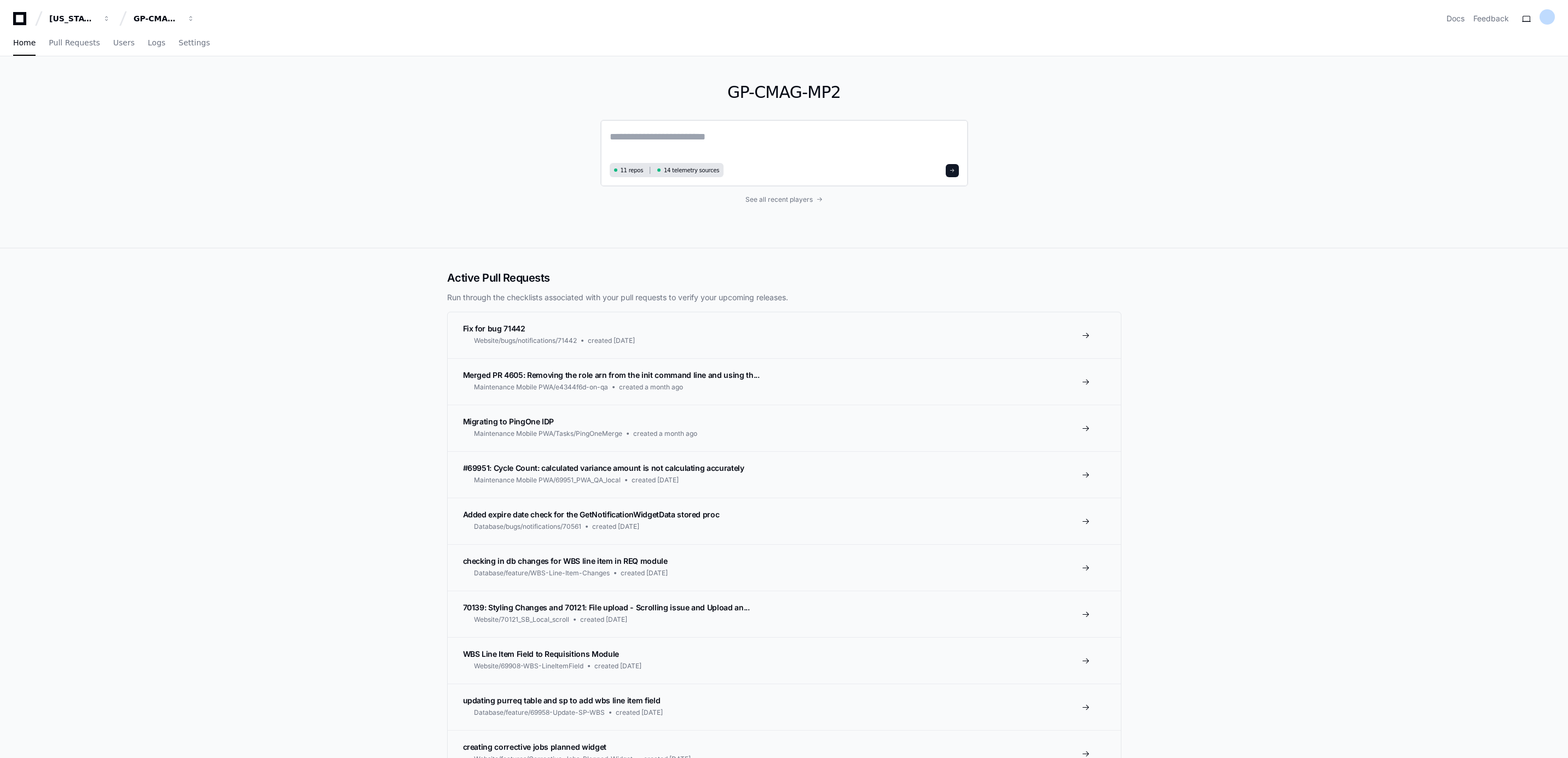
click at [667, 149] on textarea at bounding box center [785, 144] width 349 height 30
paste textarea "**********"
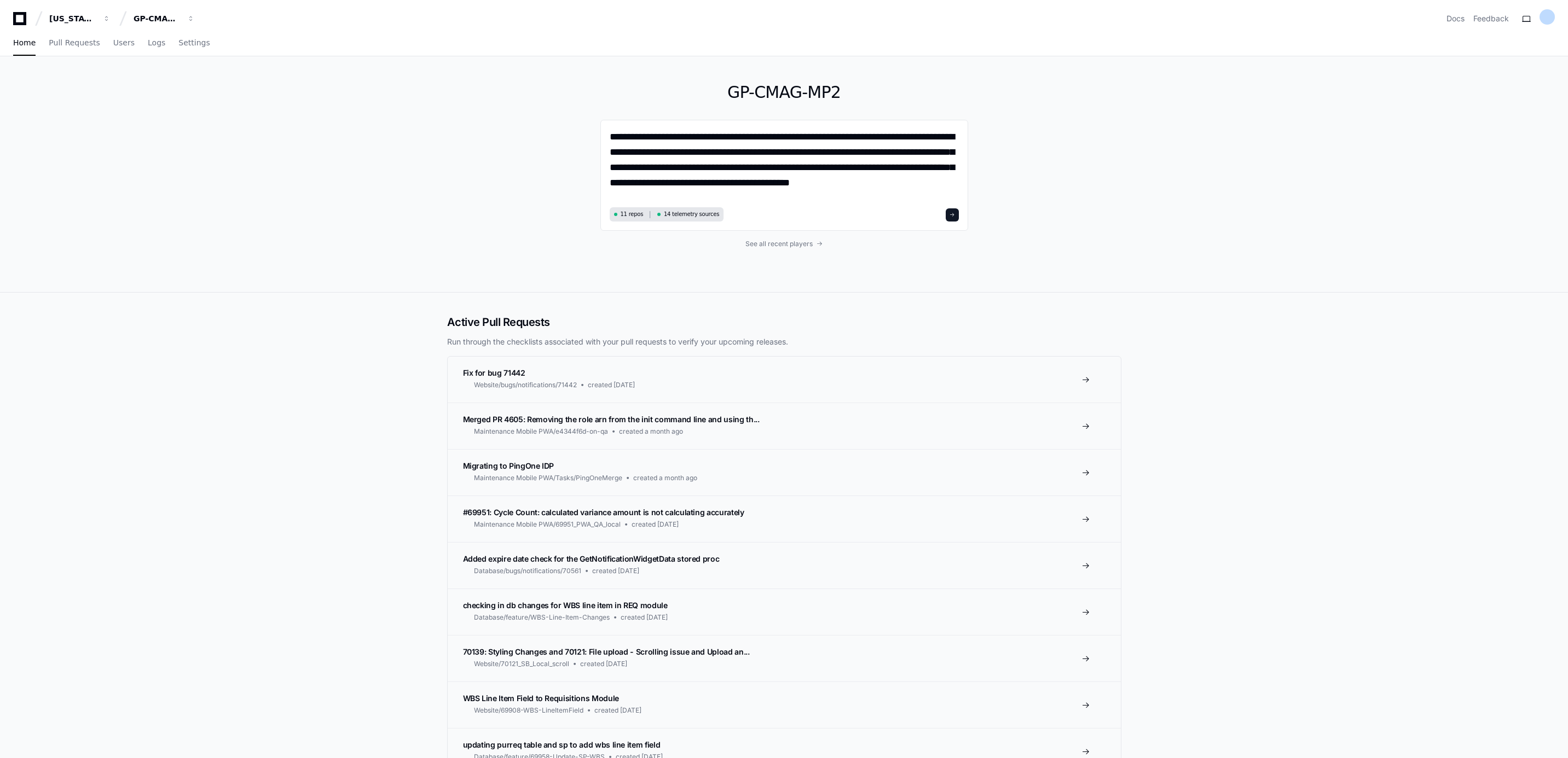
drag, startPoint x: 852, startPoint y: 183, endPoint x: 987, endPoint y: 183, distance: 135.0
click at [987, 183] on div "**********" at bounding box center [784, 175] width 701 height 236
type textarea "**********"
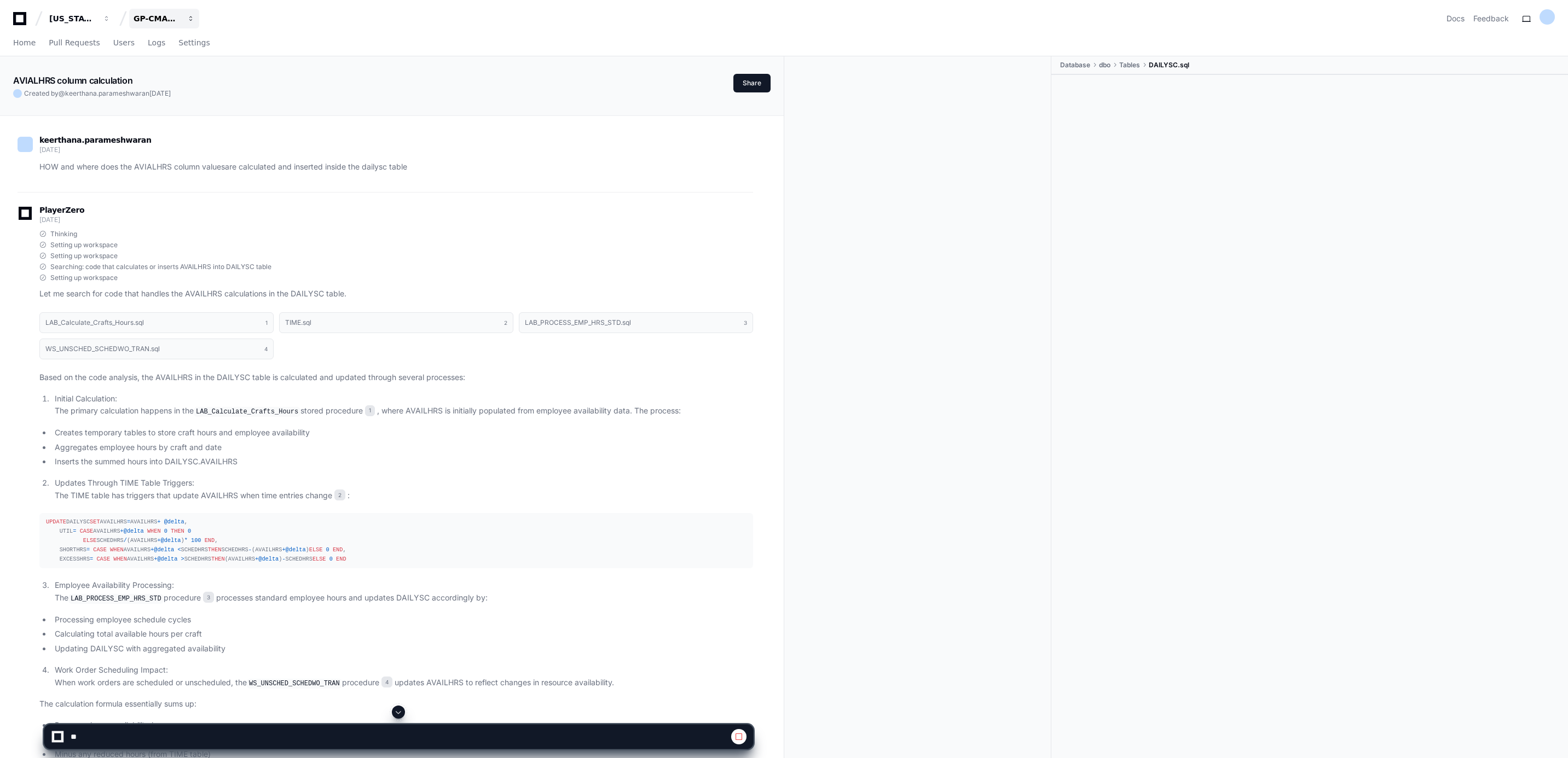
click at [96, 23] on div "GP-CMAG-MP2" at bounding box center [72, 19] width 47 height 11
click at [173, 100] on span "GP-CMAG-SPARC" at bounding box center [187, 102] width 74 height 13
click at [21, 40] on span "Home" at bounding box center [24, 43] width 23 height 7
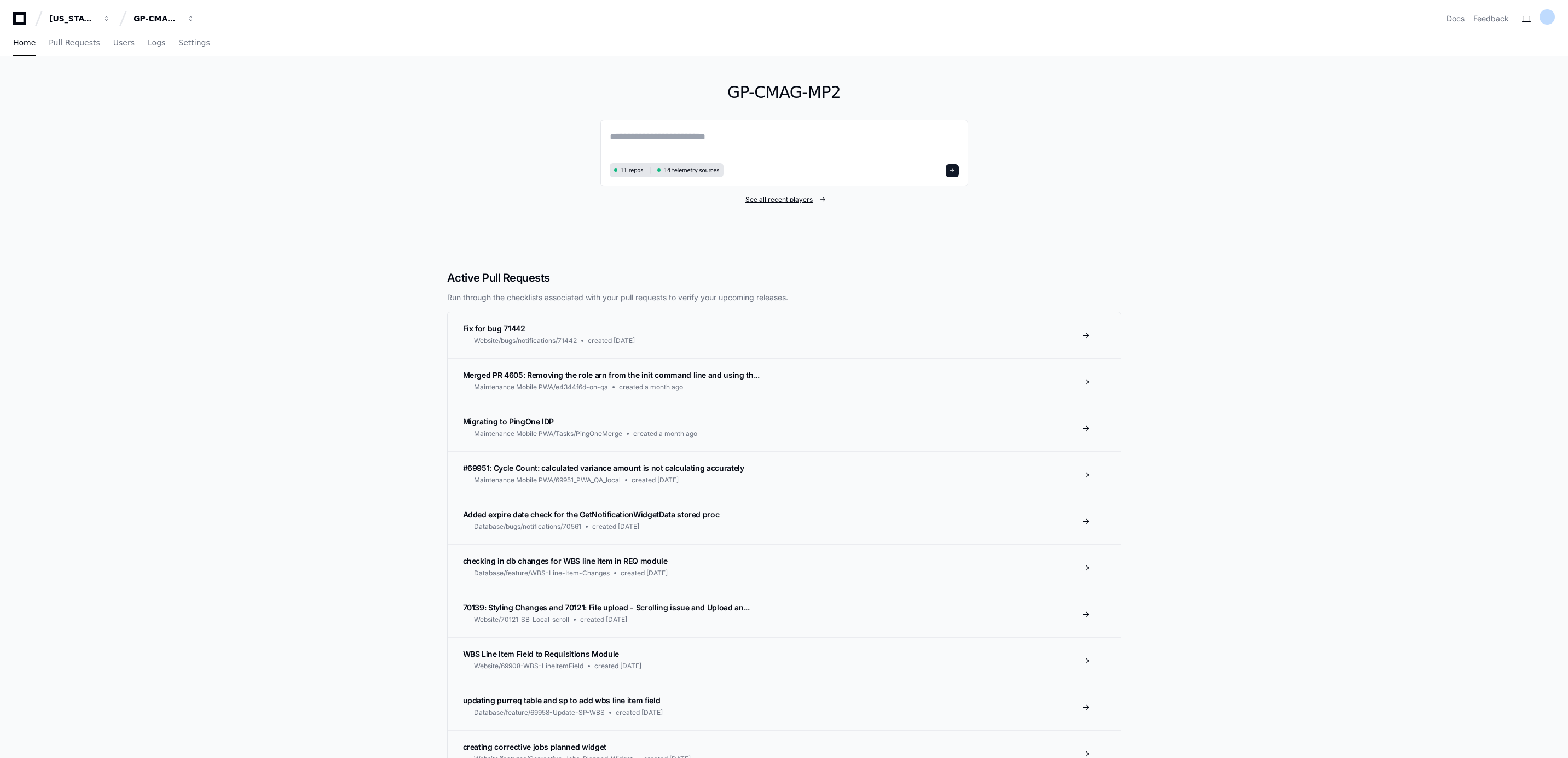
click at [775, 203] on span "See all recent players" at bounding box center [779, 200] width 68 height 9
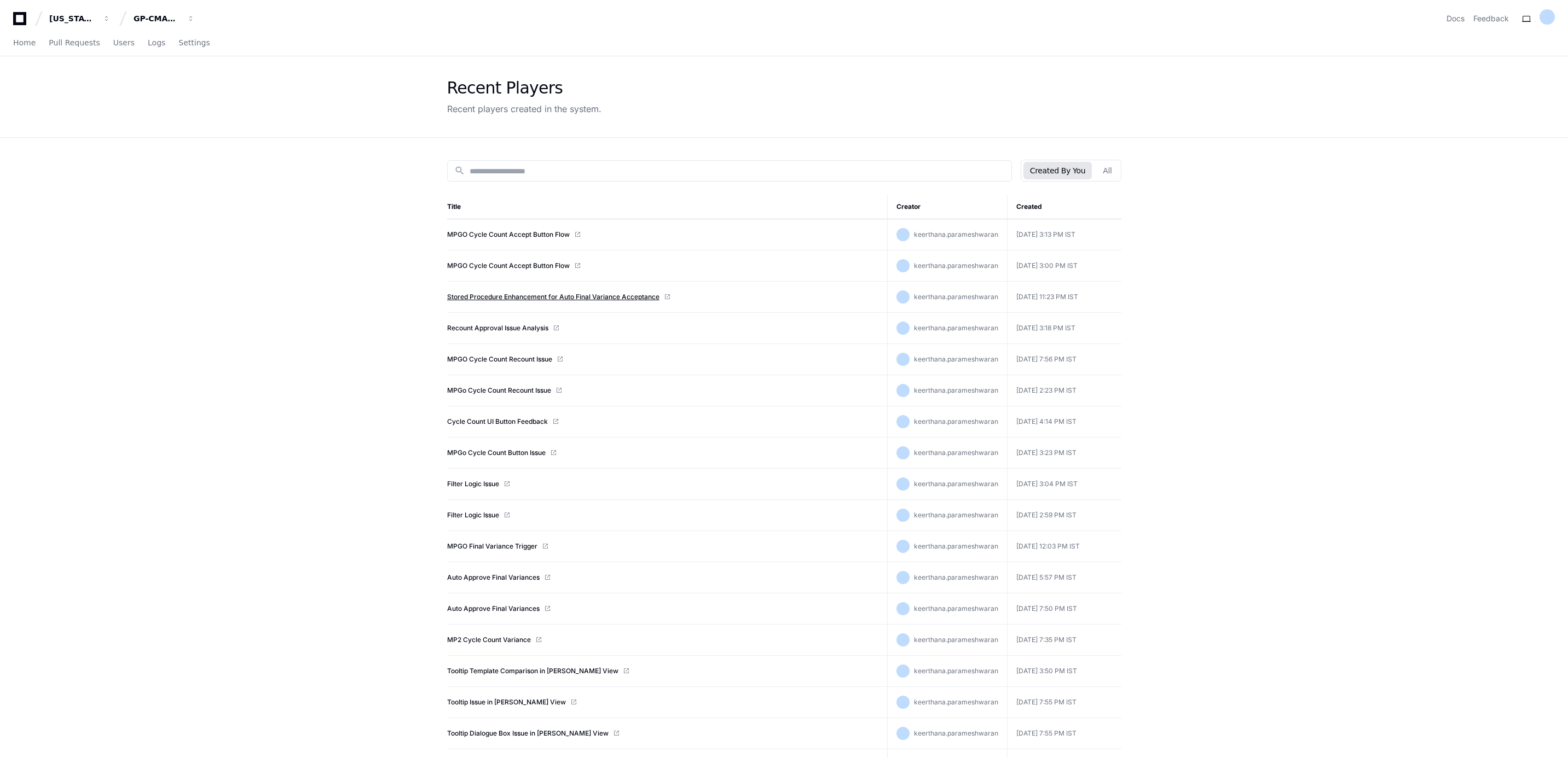
click at [521, 297] on link "Stored Procedure Enhancement for Auto Final Variance Acceptance" at bounding box center [553, 297] width 212 height 9
click at [562, 237] on link "MPGO Cycle Count Accept Button Flow" at bounding box center [508, 235] width 122 height 9
click at [21, 35] on link "Home" at bounding box center [24, 43] width 23 height 25
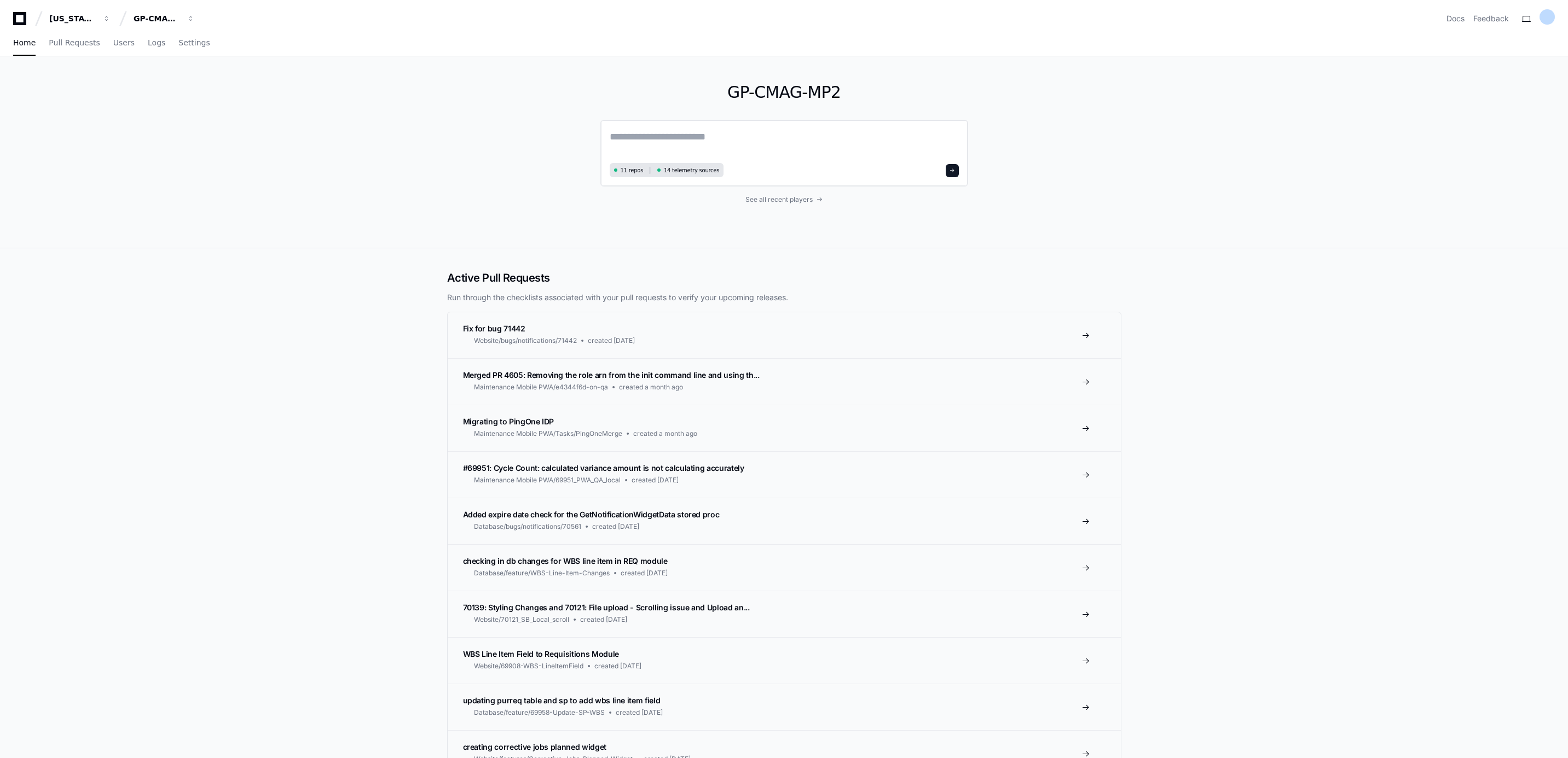
click at [701, 144] on textarea at bounding box center [785, 144] width 349 height 30
paste textarea "**********"
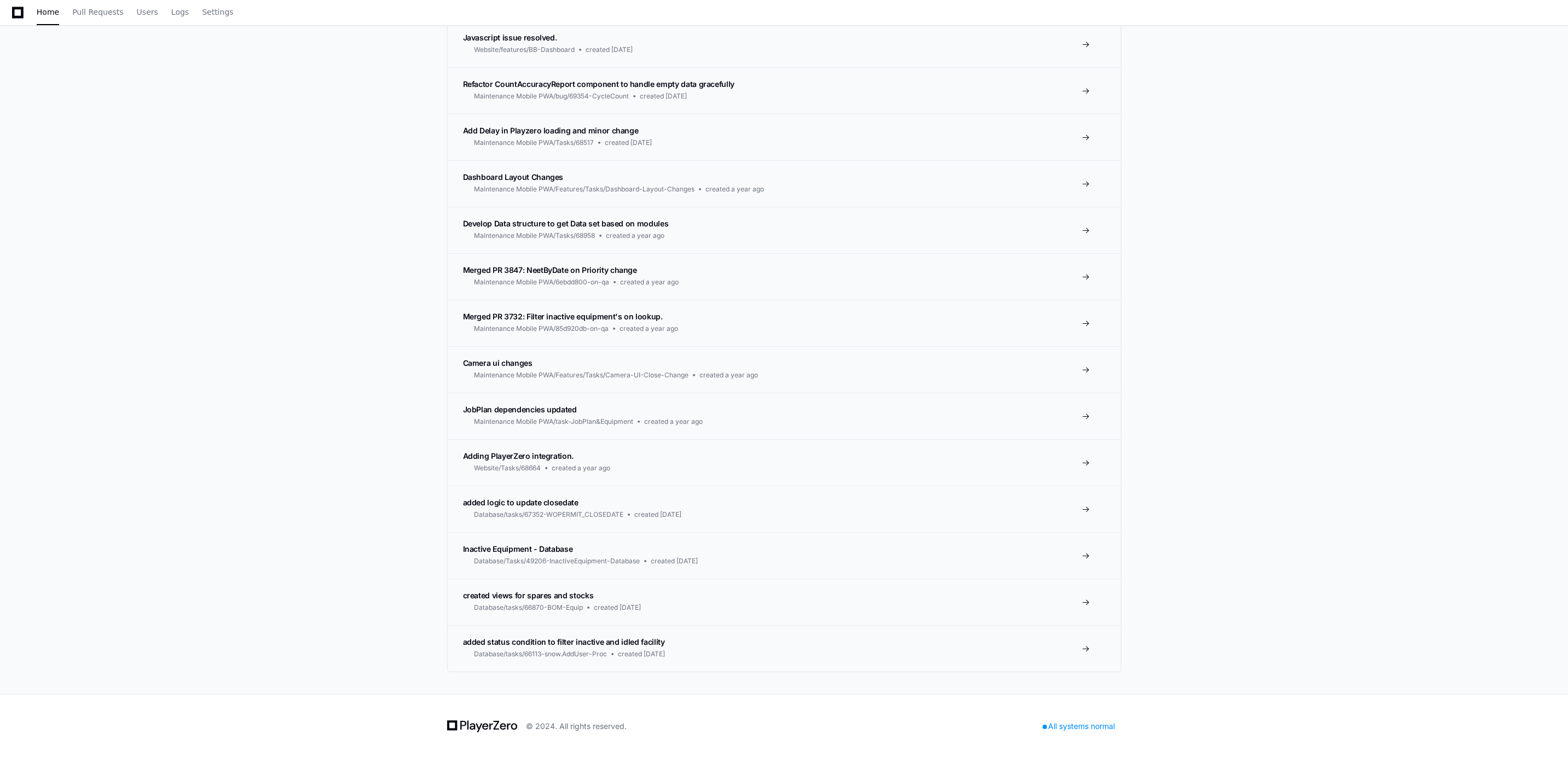
scroll to position [2235, 0]
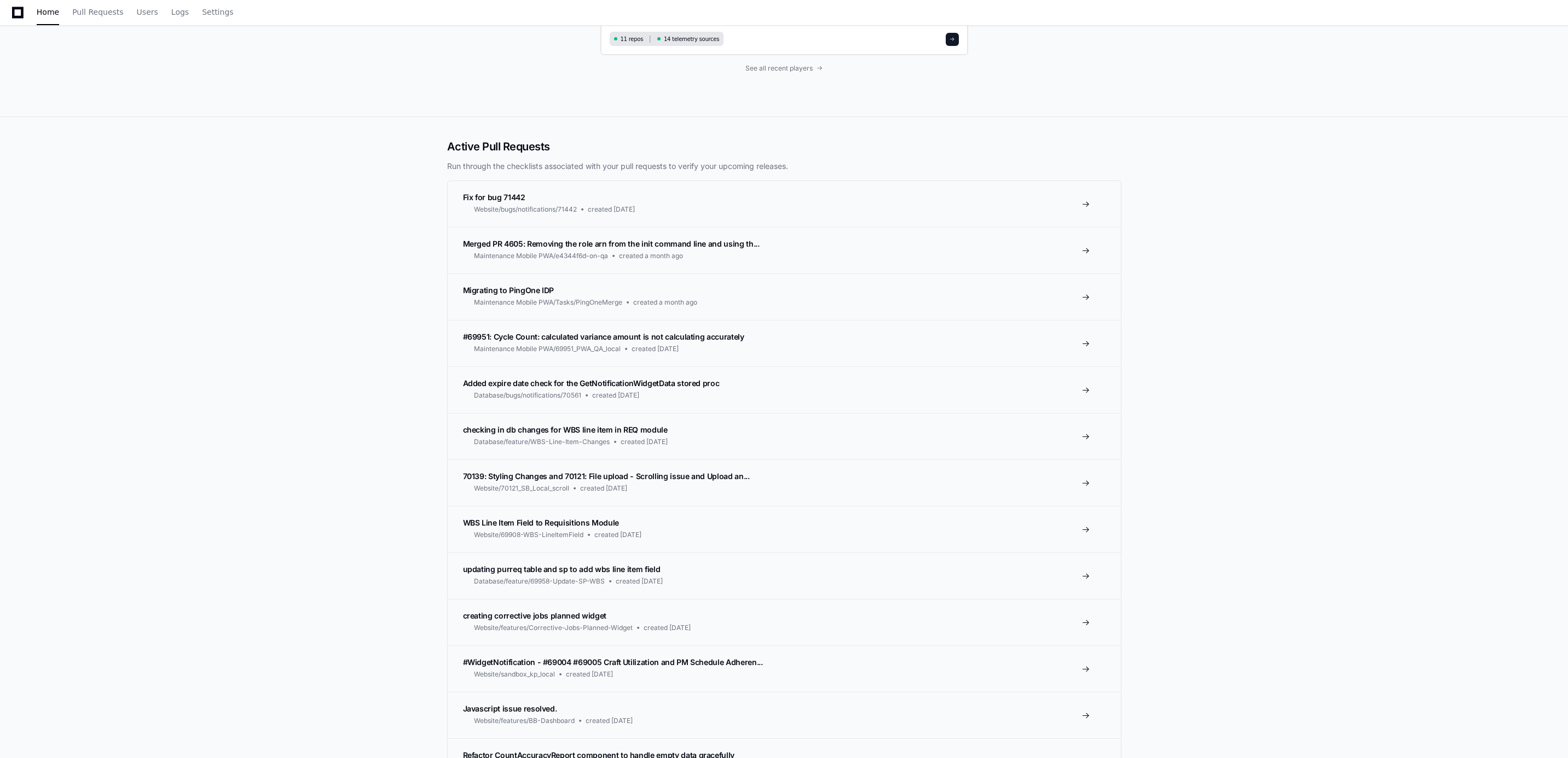
type textarea "**********"
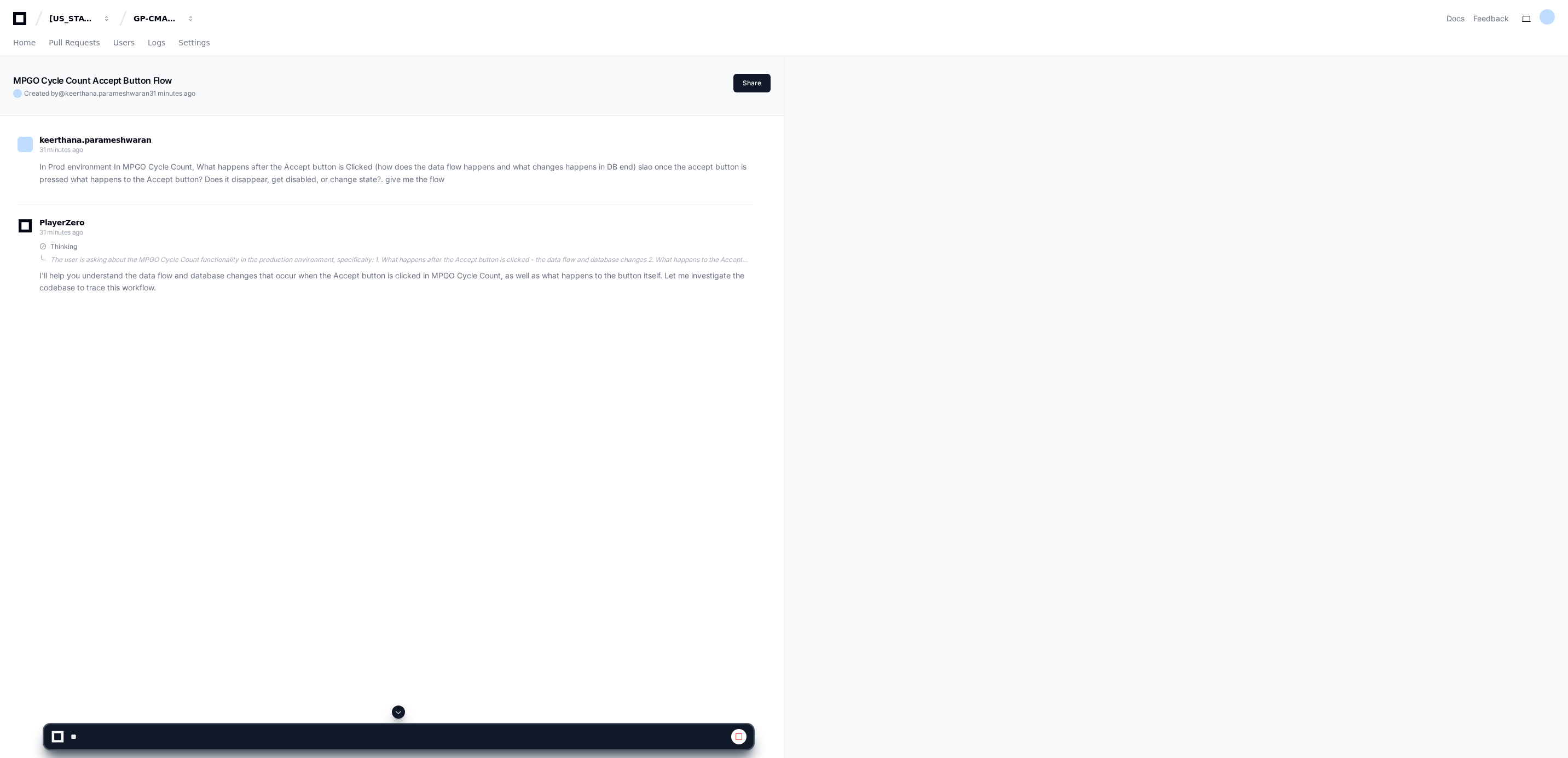
click at [399, 711] on span at bounding box center [398, 712] width 9 height 9
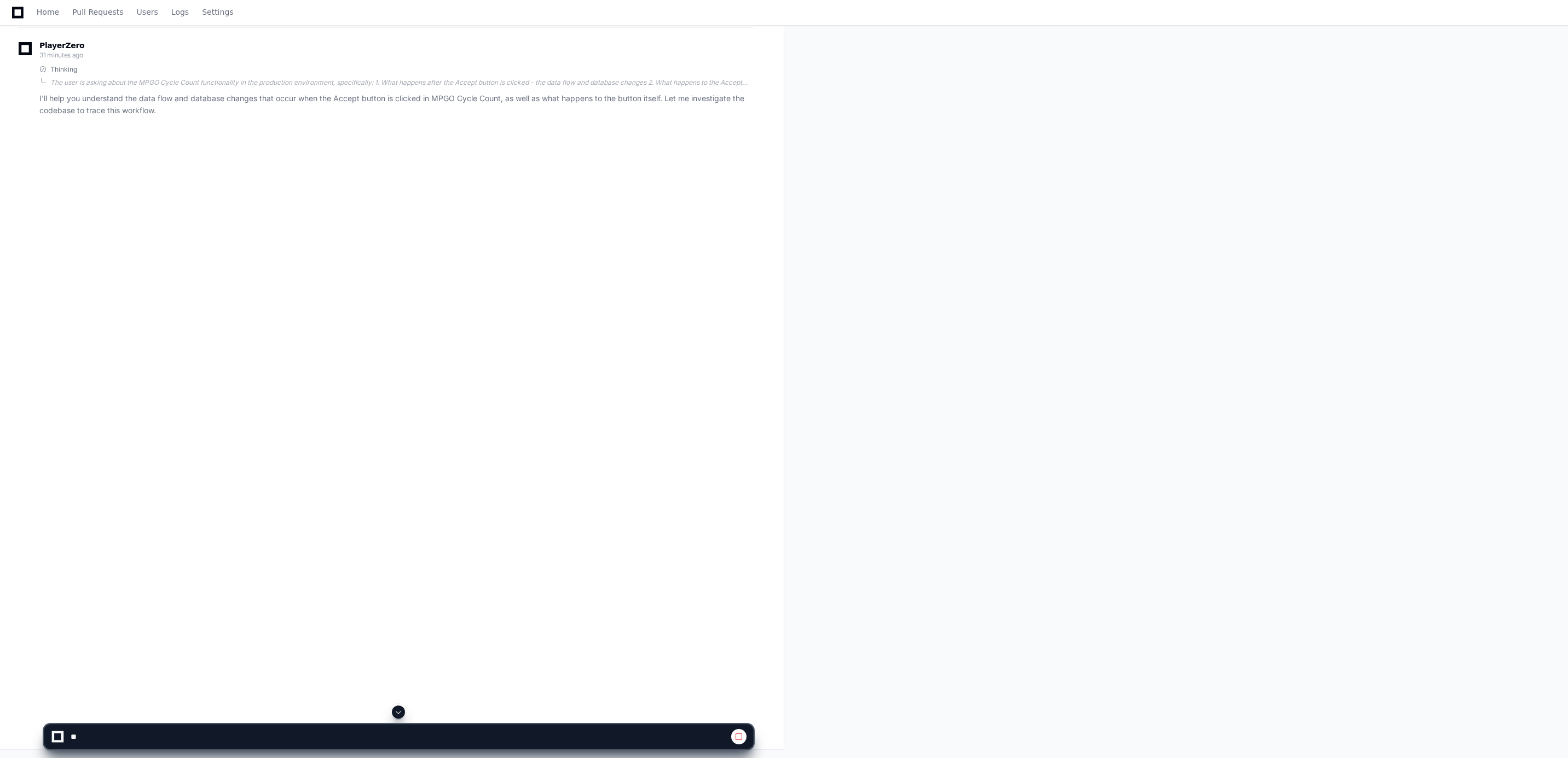
scroll to position [178, 0]
click at [399, 711] on app-app-chat-input at bounding box center [399, 728] width 710 height 44
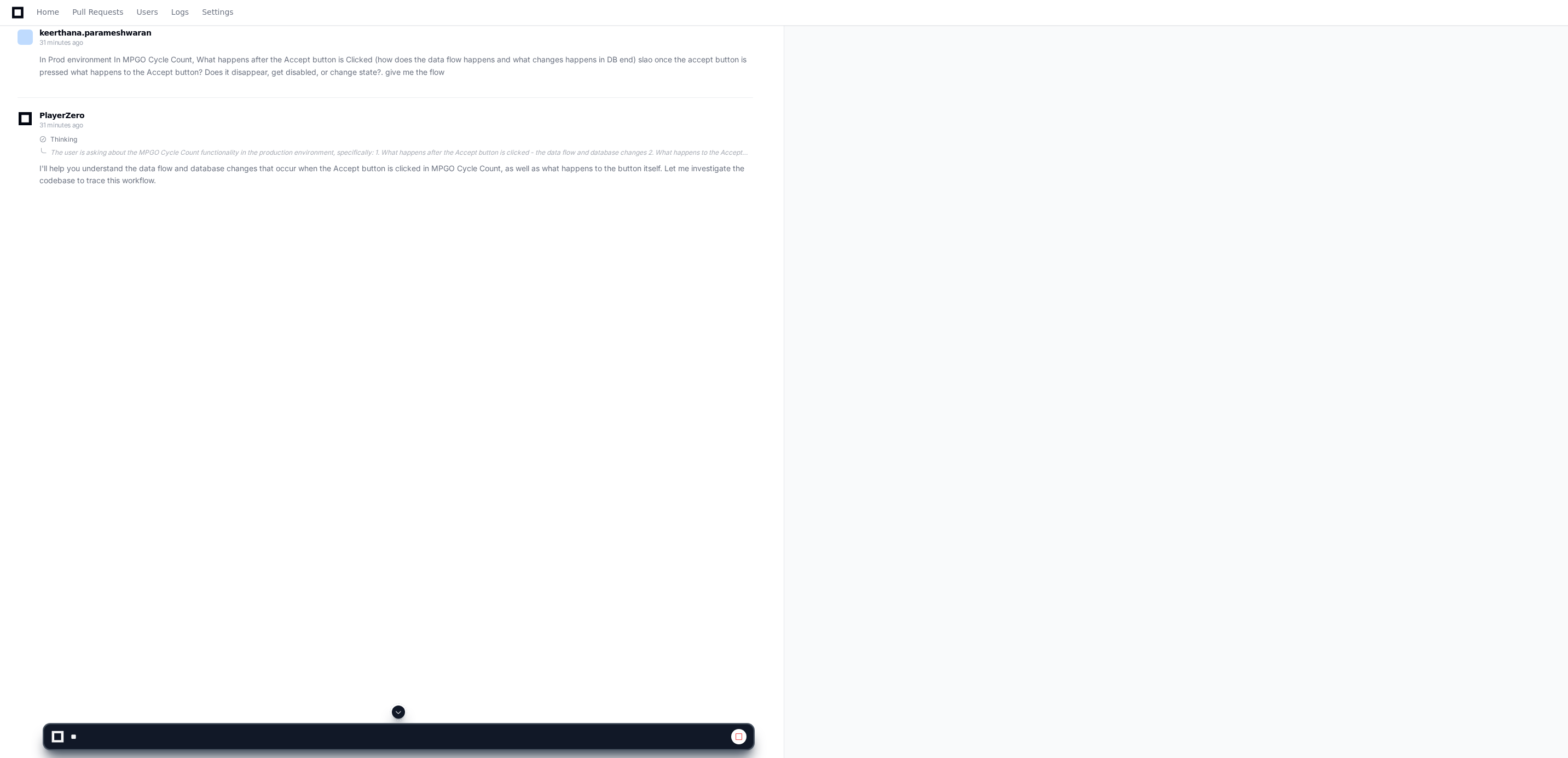
scroll to position [0, 0]
